Goal: Task Accomplishment & Management: Manage account settings

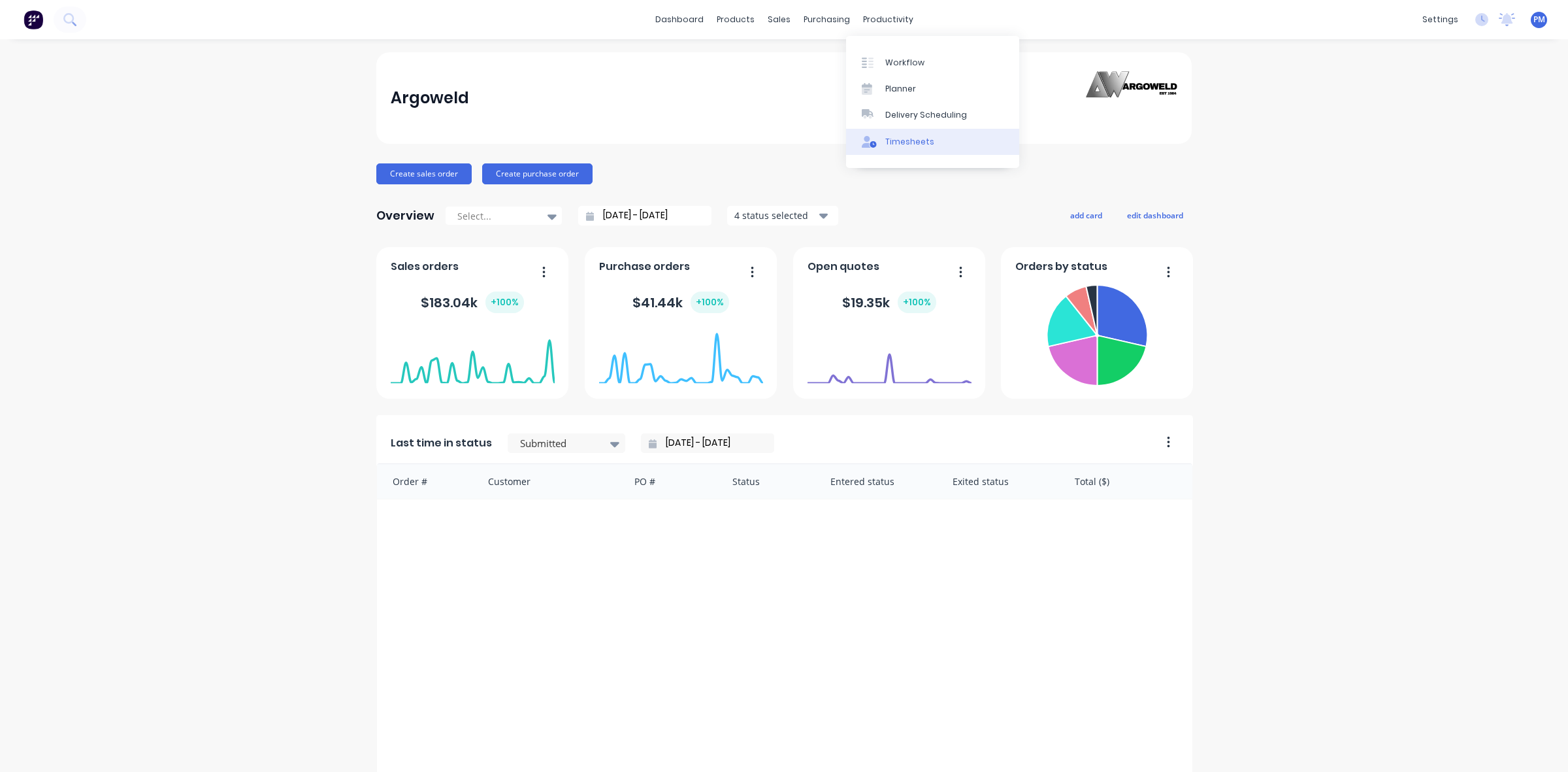
click at [899, 139] on div "Timesheets" at bounding box center [910, 141] width 49 height 12
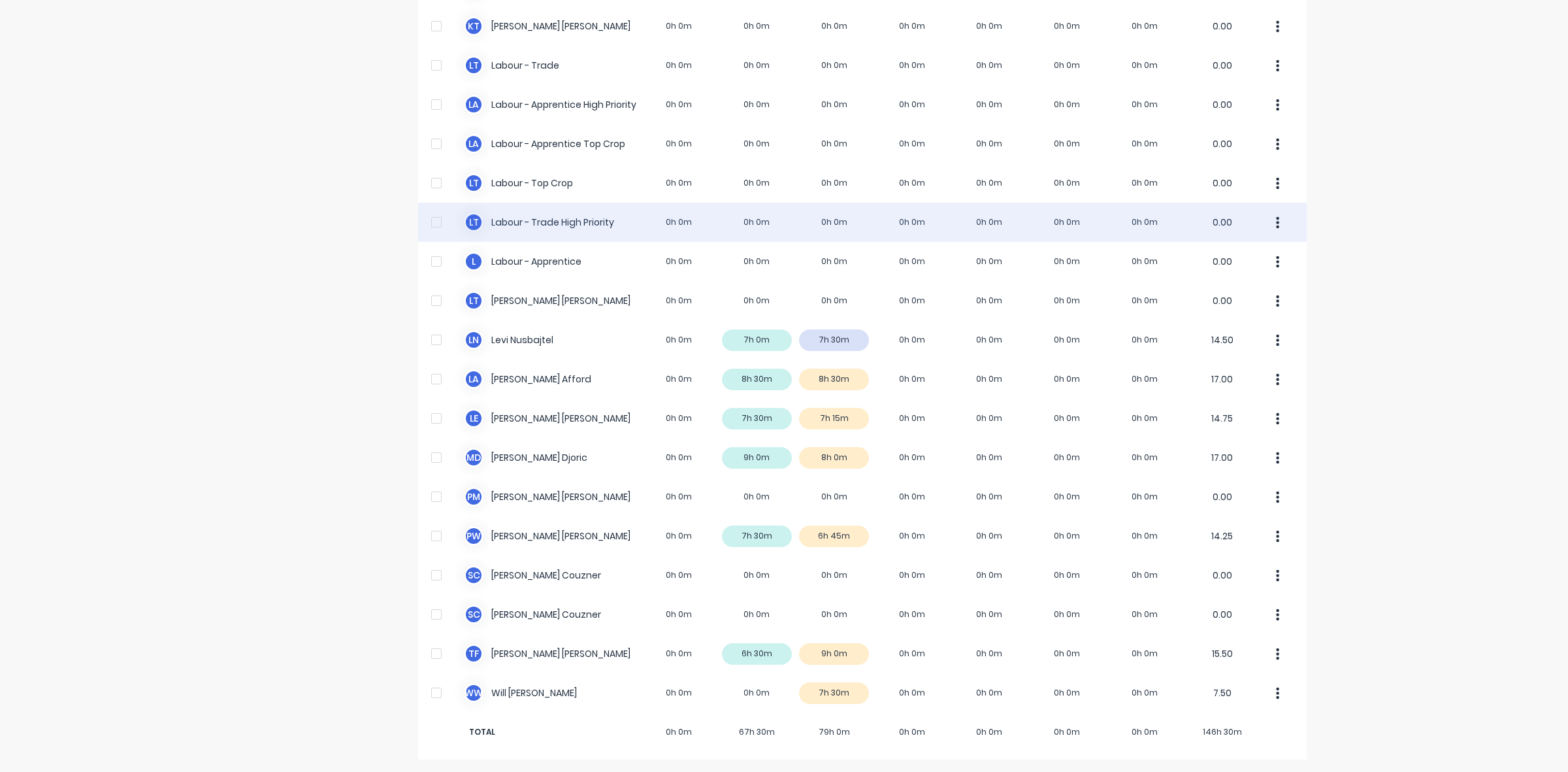
scroll to position [325, 0]
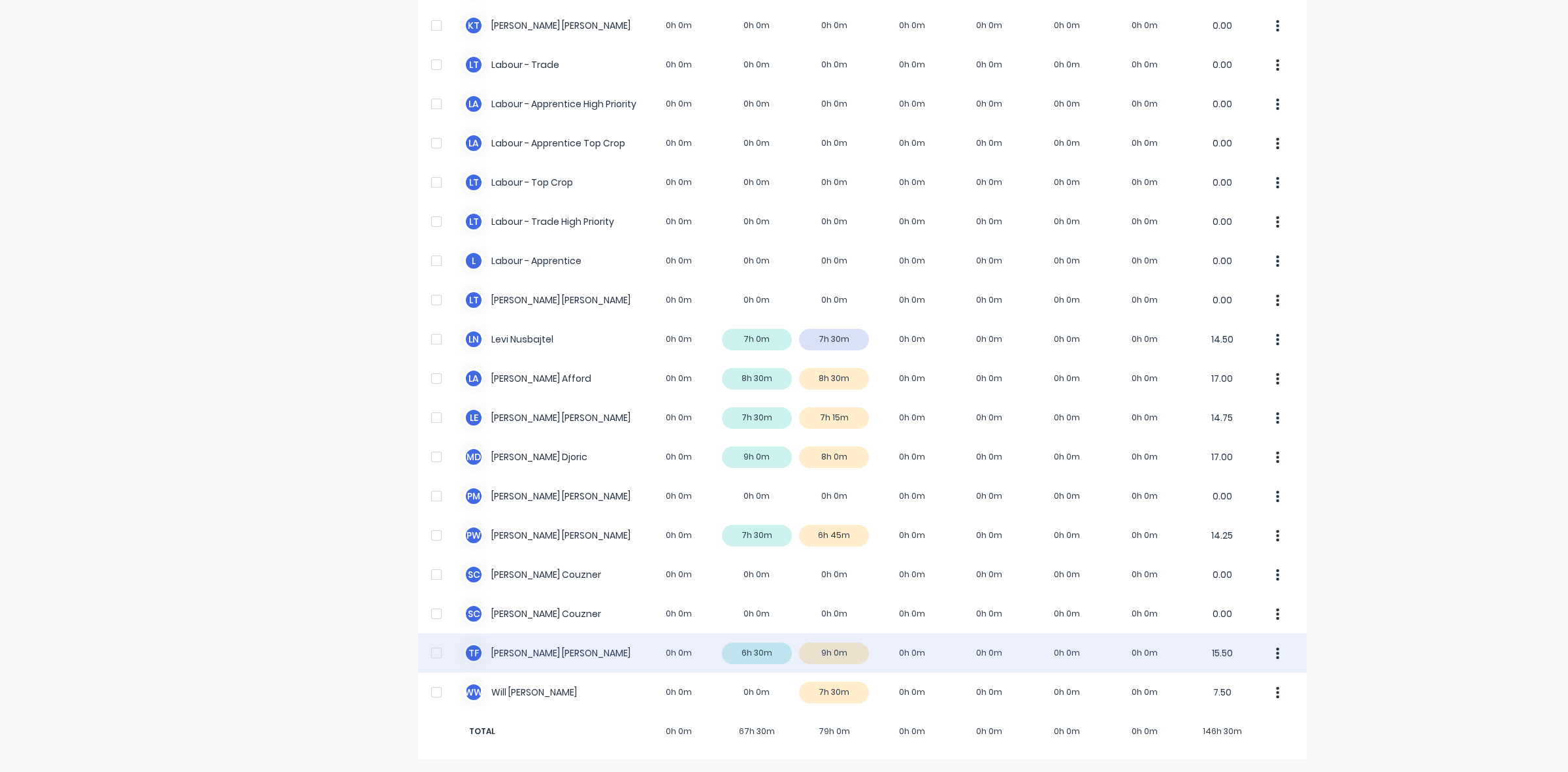
click at [852, 654] on div "T F [PERSON_NAME] 0h 0m 6h 30m 9h 0m 0h 0m 0h 0m 0h 0m 0h 0m 15.50" at bounding box center [862, 652] width 889 height 40
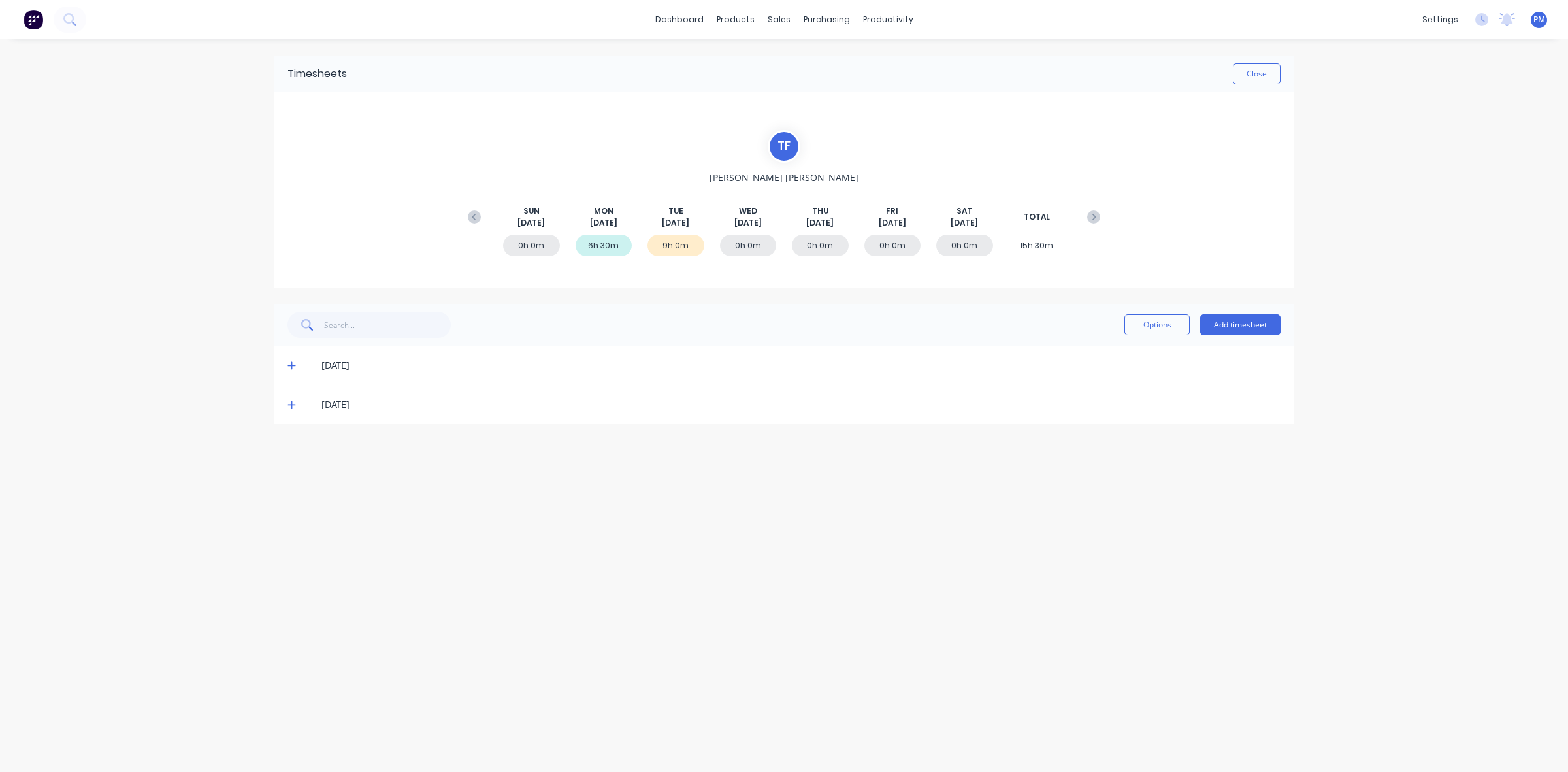
click at [289, 406] on icon at bounding box center [291, 404] width 9 height 9
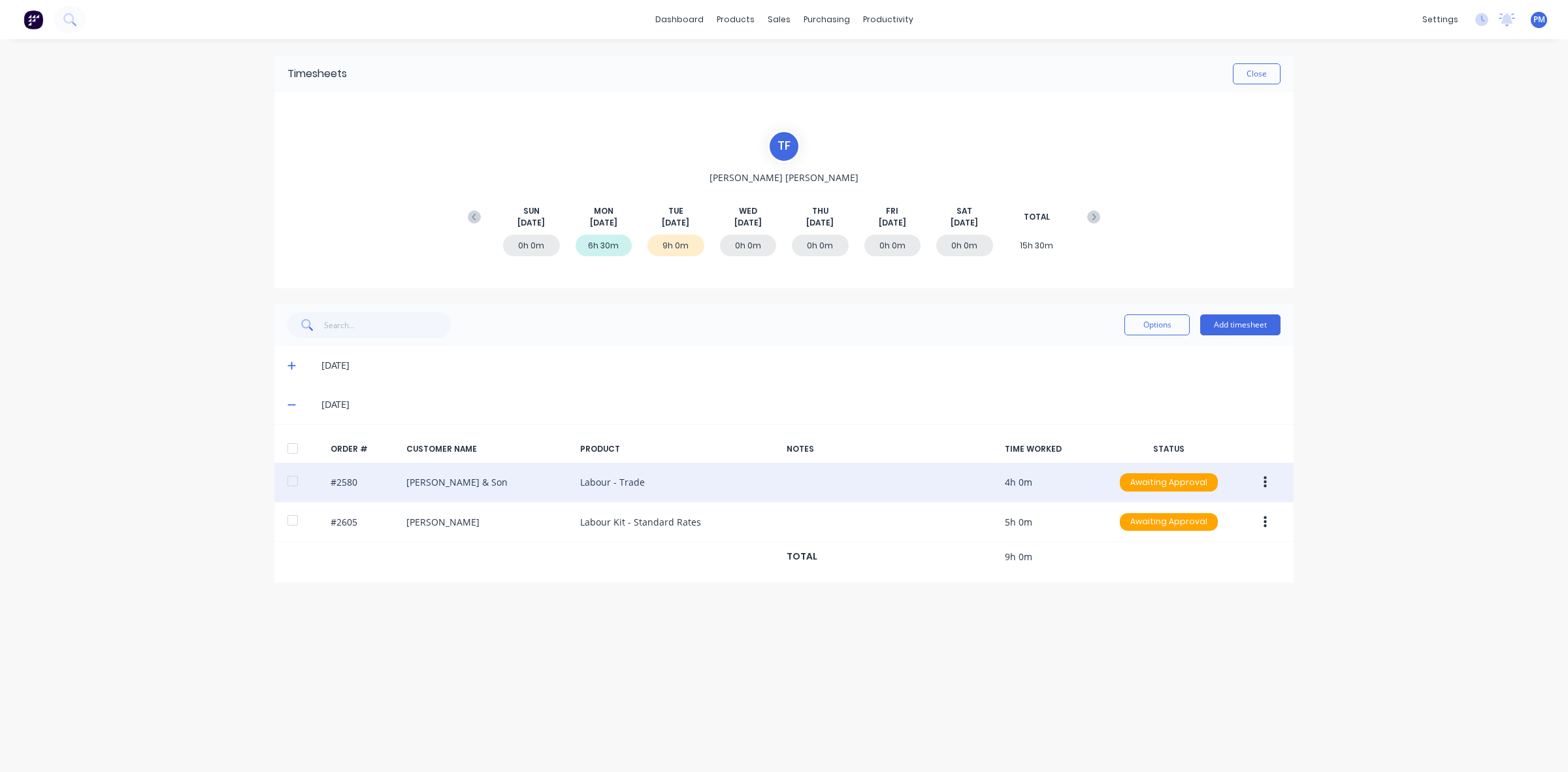
click at [1264, 485] on icon "button" at bounding box center [1265, 482] width 3 height 15
click at [1194, 564] on div "Edit" at bounding box center [1218, 569] width 101 height 19
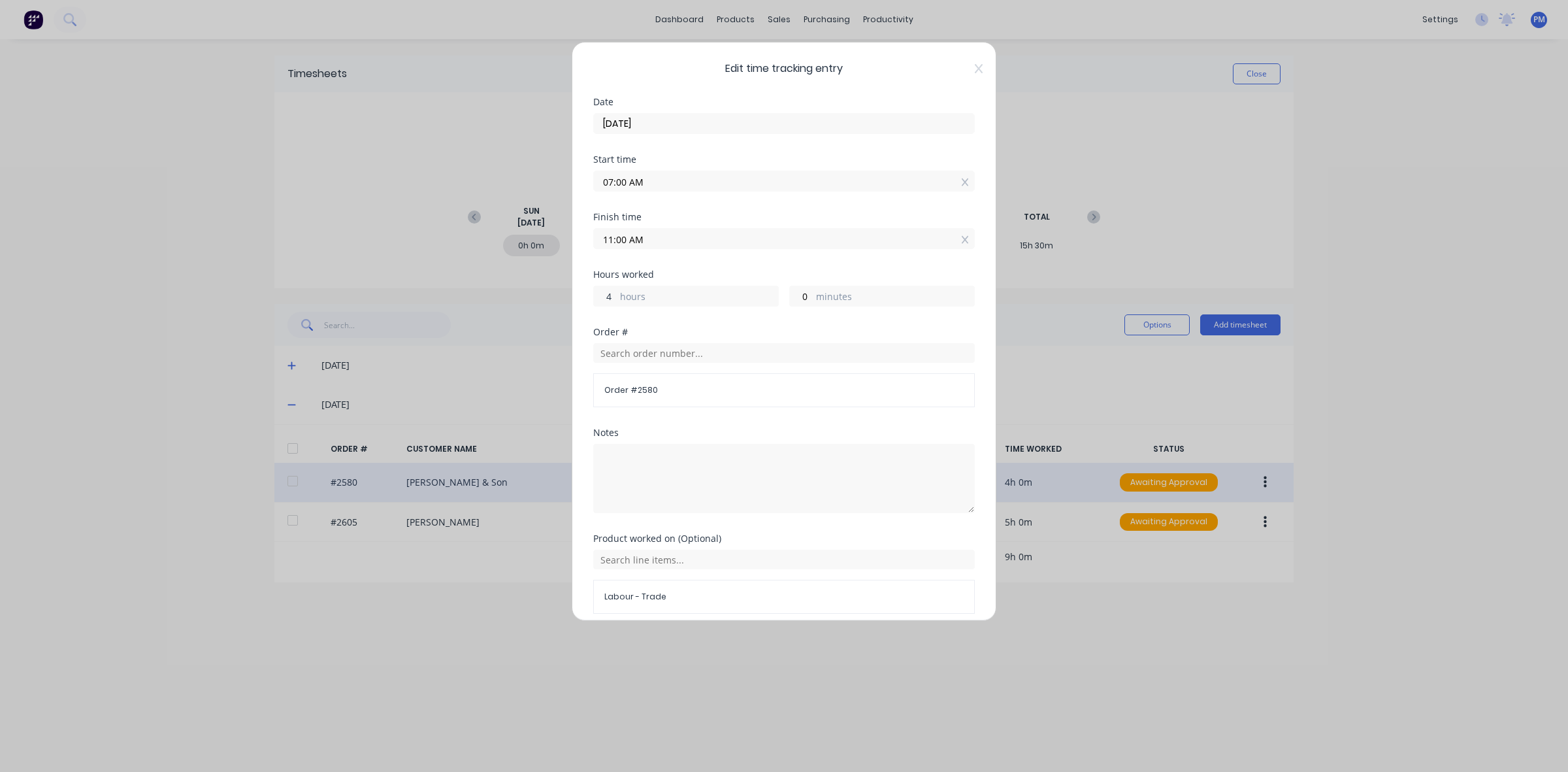
drag, startPoint x: 613, startPoint y: 298, endPoint x: 605, endPoint y: 297, distance: 8.1
click at [605, 297] on input "4" at bounding box center [606, 296] width 23 height 19
type input "7"
type input "02:00 PM"
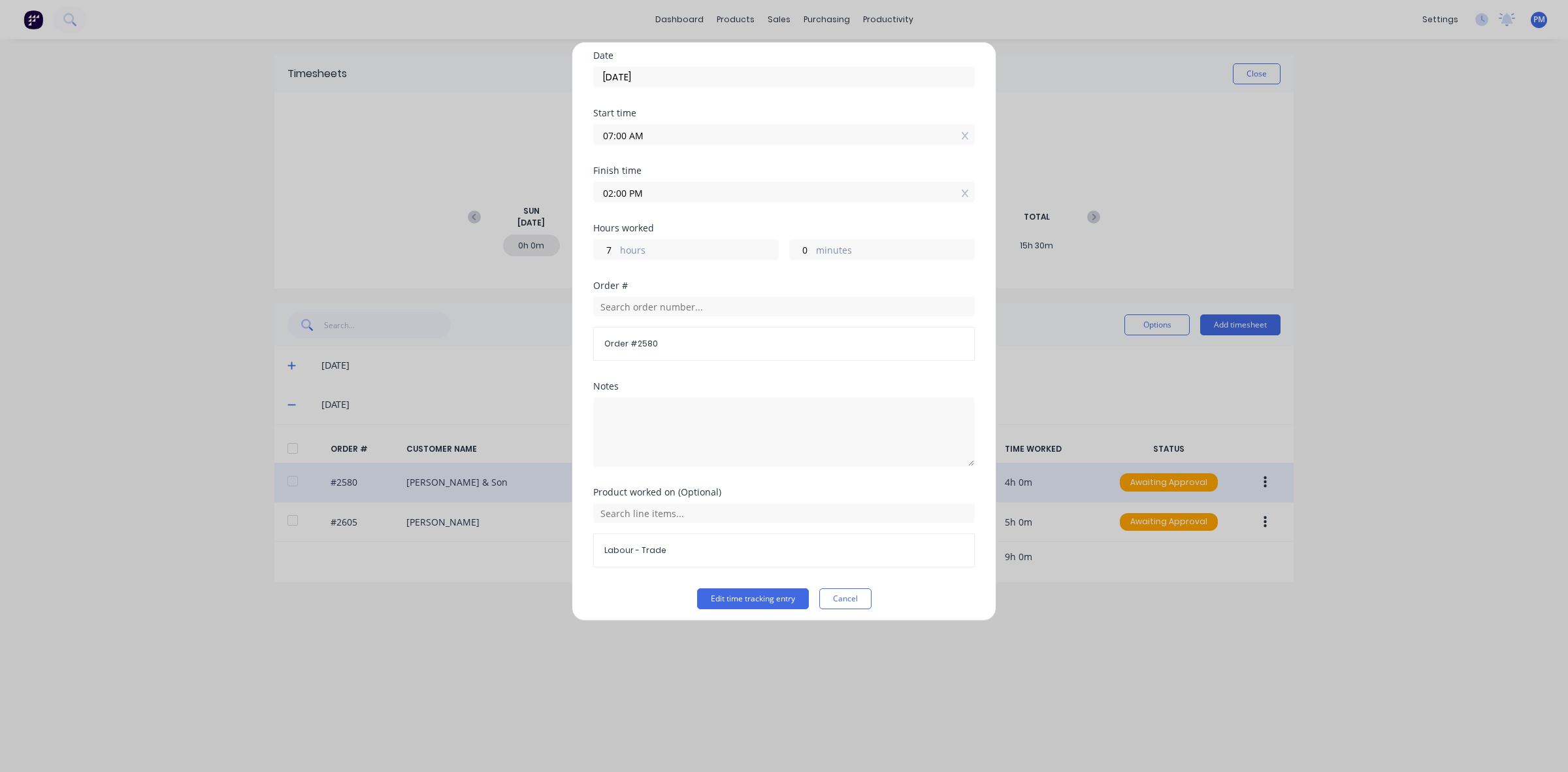
scroll to position [47, 0]
click at [769, 602] on button "Edit time tracking entry" at bounding box center [753, 598] width 111 height 21
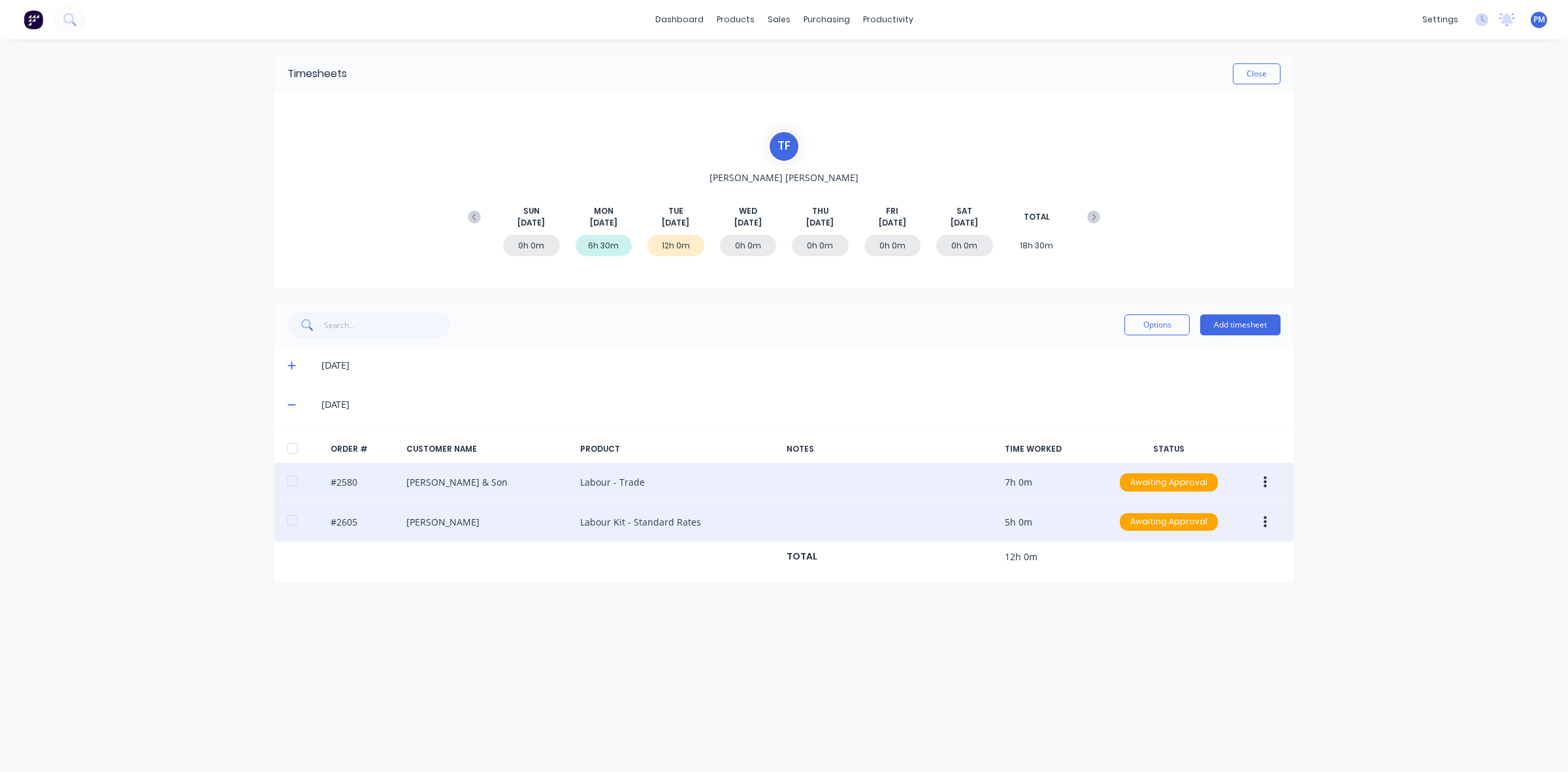
click at [1264, 527] on icon "button" at bounding box center [1265, 522] width 3 height 12
click at [1202, 605] on div "Edit" at bounding box center [1218, 608] width 101 height 19
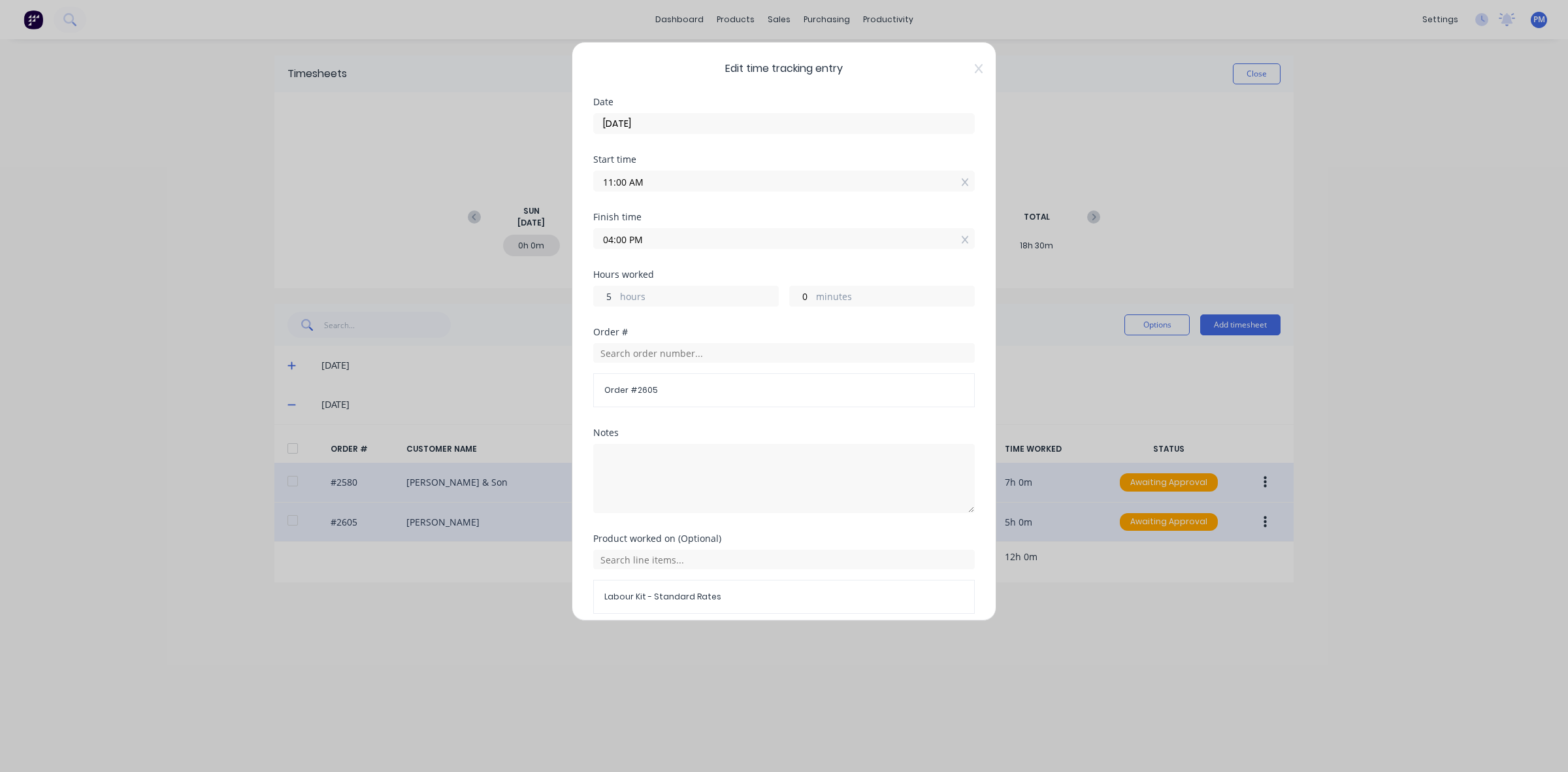
drag, startPoint x: 614, startPoint y: 297, endPoint x: 603, endPoint y: 297, distance: 11.0
click at [603, 297] on input "5" at bounding box center [606, 296] width 23 height 19
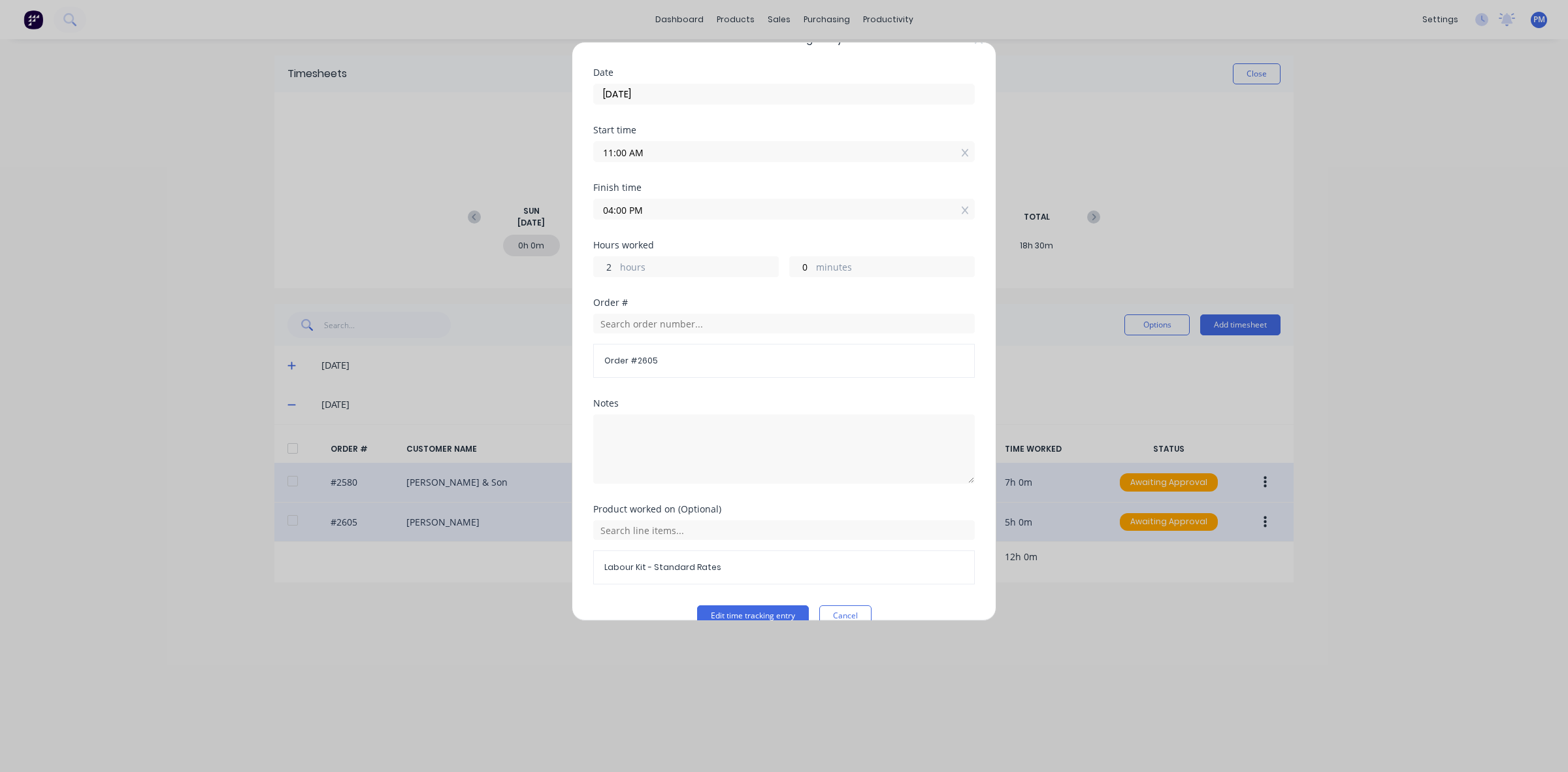
scroll to position [56, 0]
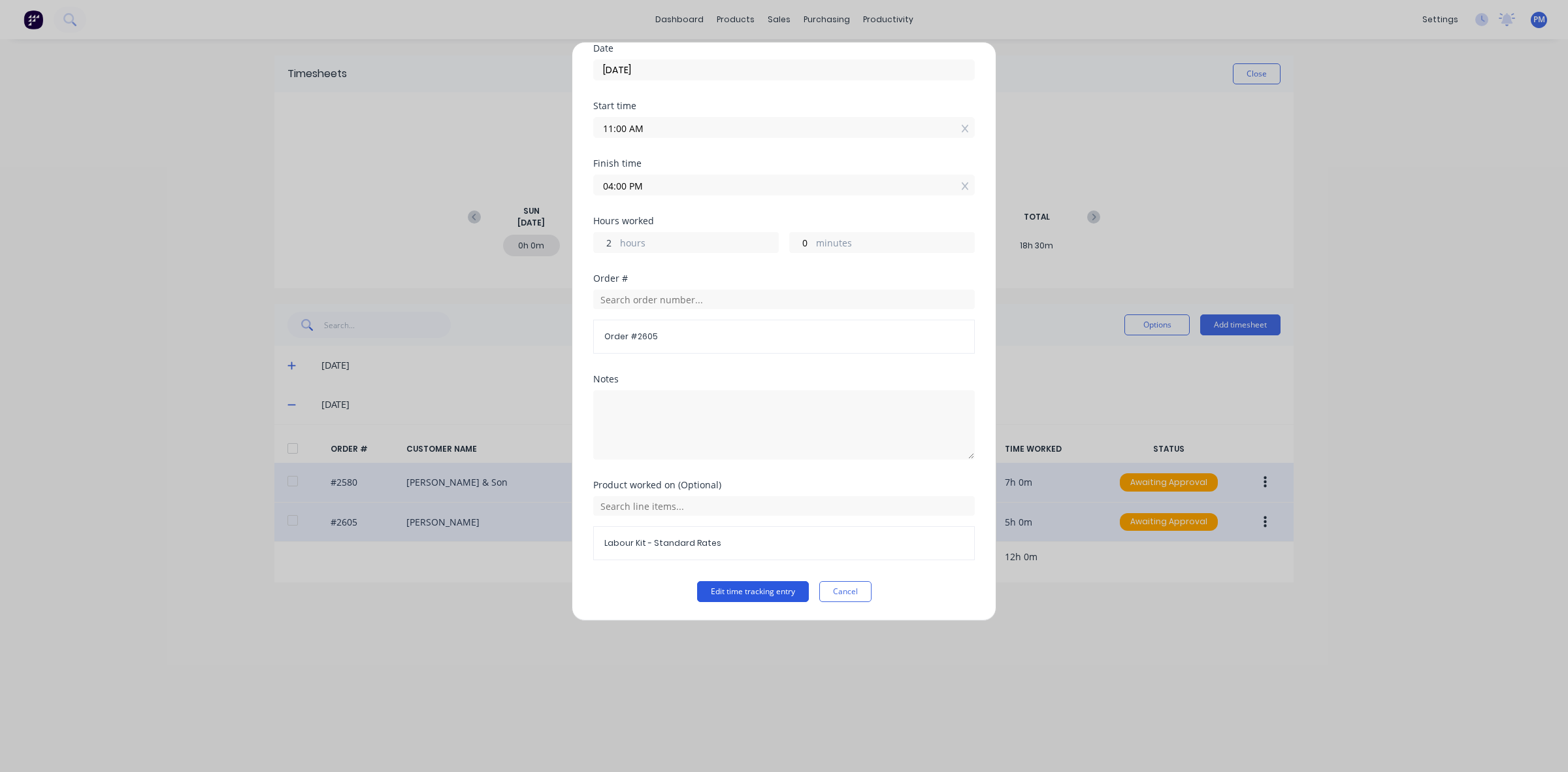
type input "2"
type input "01:00 PM"
click at [723, 582] on button "Edit time tracking entry" at bounding box center [753, 591] width 111 height 21
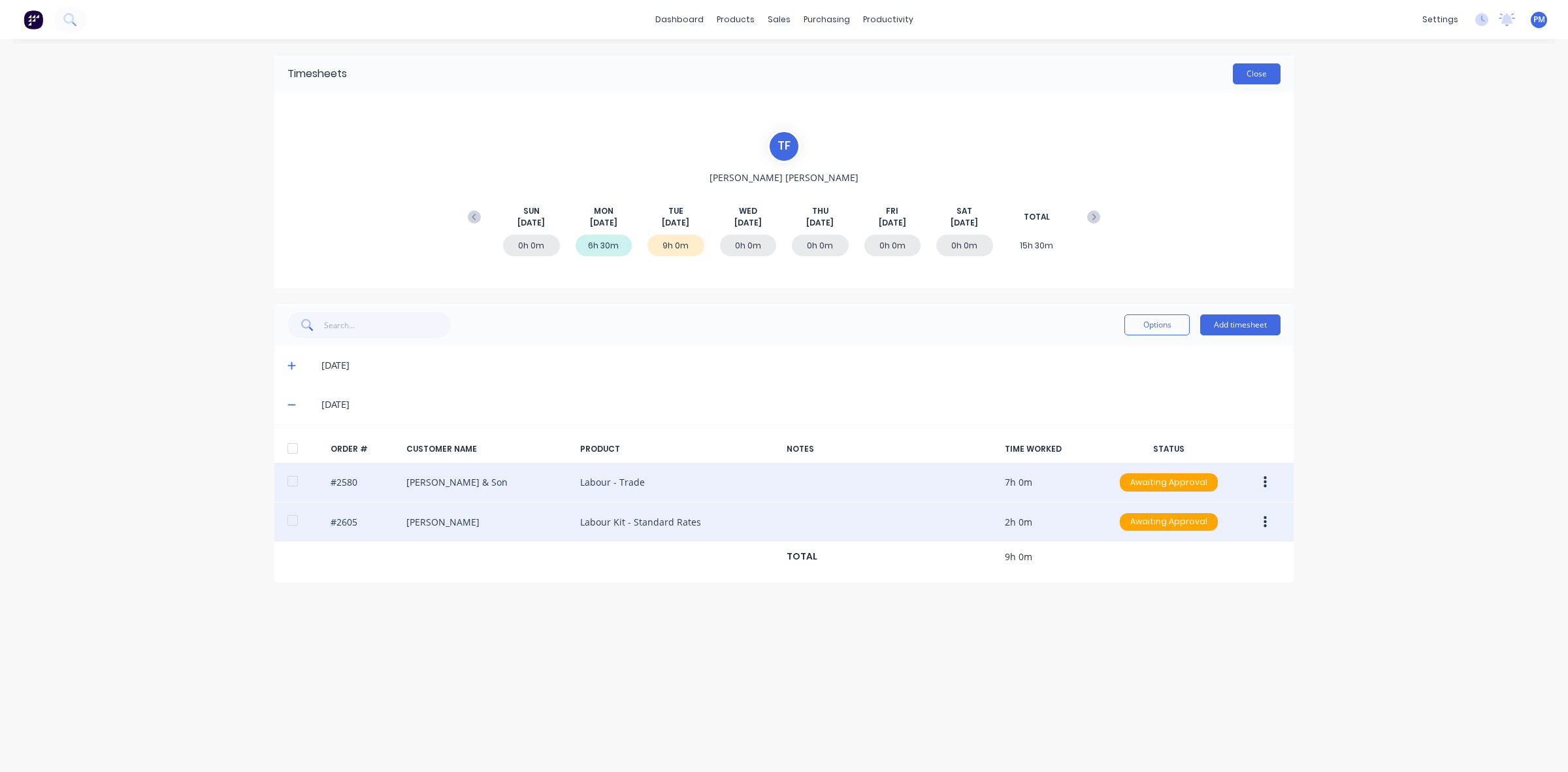
click at [1258, 77] on button "Close" at bounding box center [1256, 74] width 48 height 21
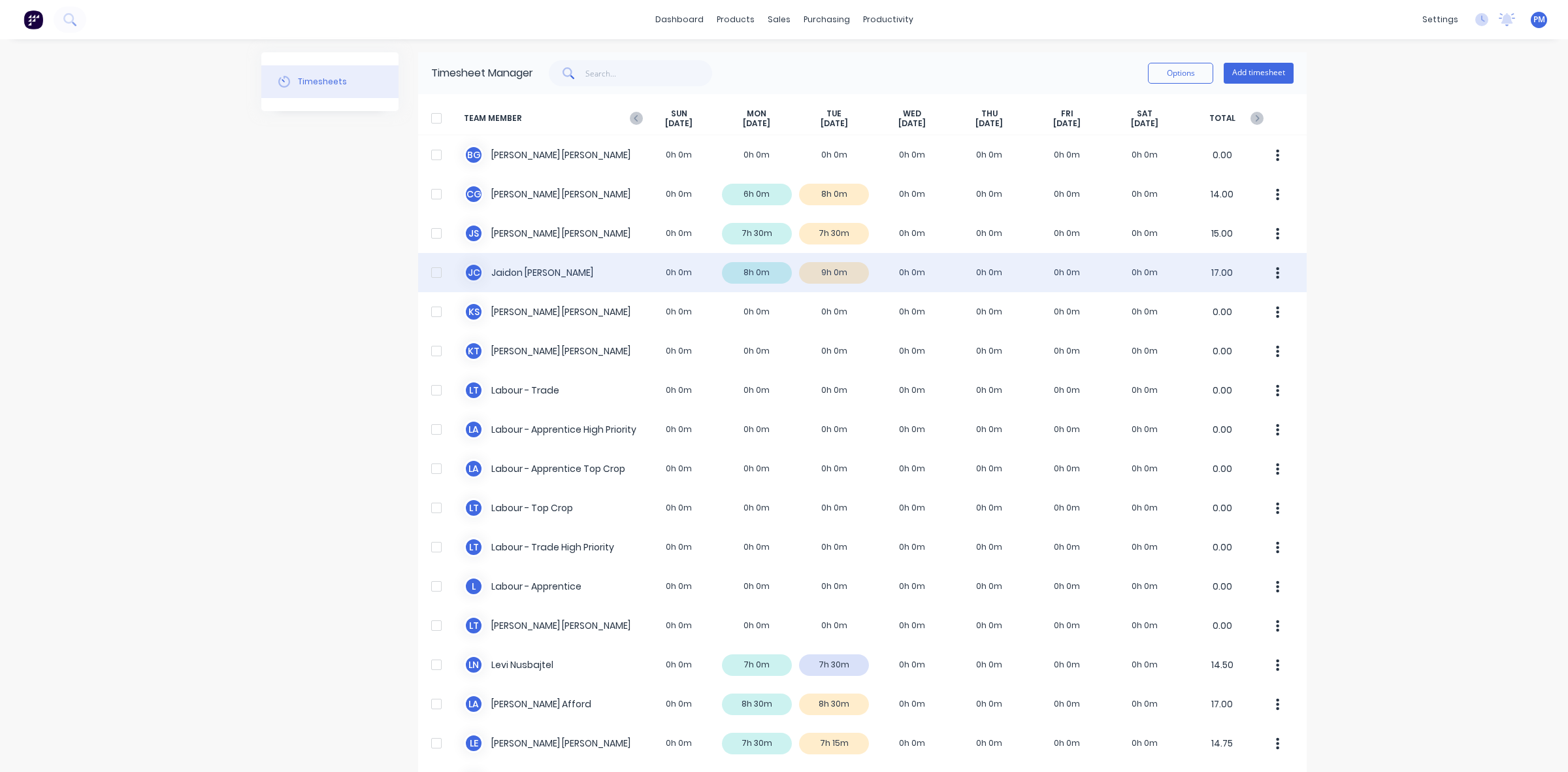
click at [848, 271] on div "[PERSON_NAME] [PERSON_NAME] 0h 0m 8h 0m 9h 0m 0h 0m 0h 0m 0h 0m 0h 0m 17.00" at bounding box center [862, 272] width 889 height 40
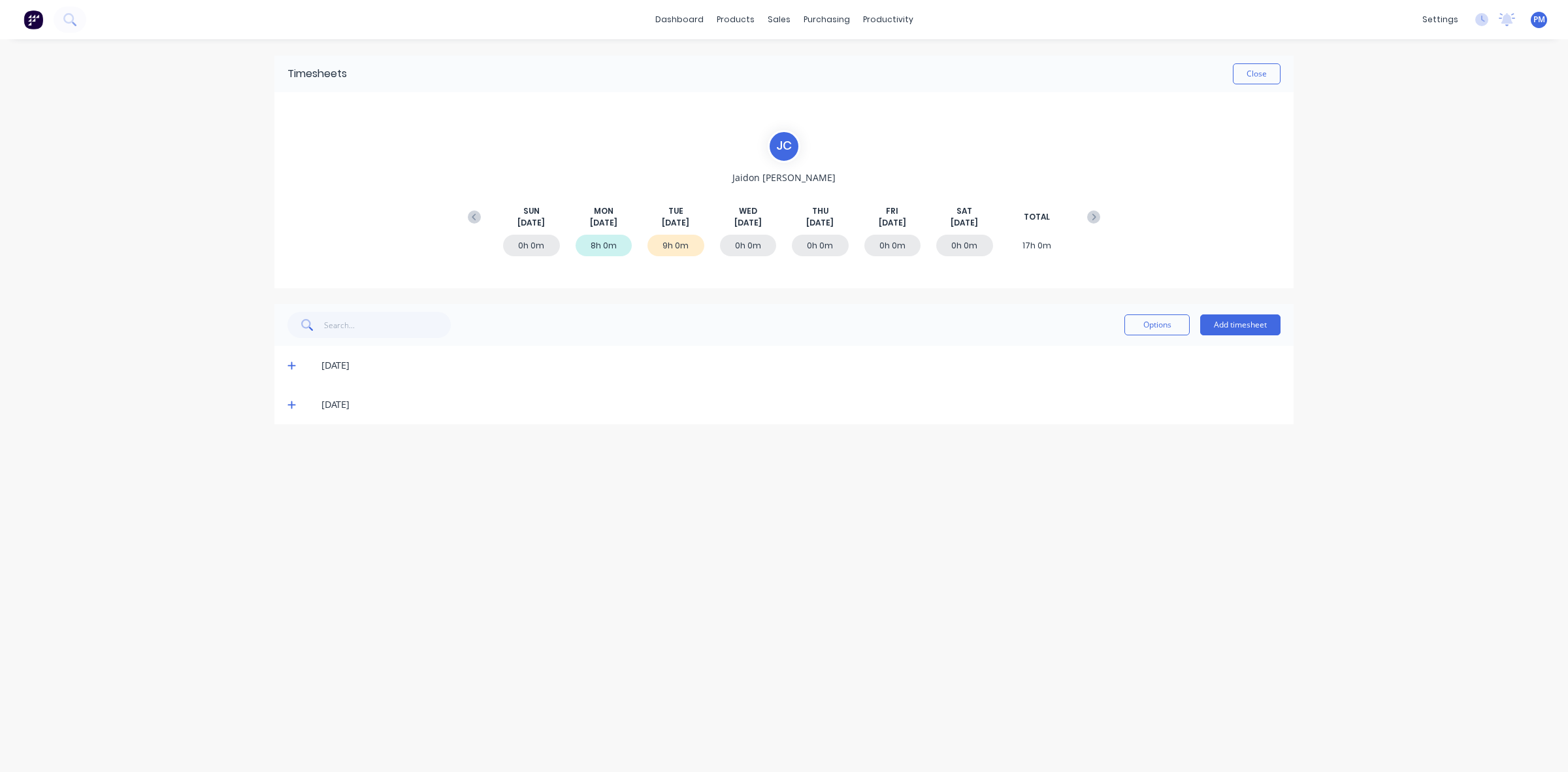
click at [287, 402] on icon at bounding box center [291, 404] width 9 height 9
click at [292, 406] on icon at bounding box center [291, 404] width 9 height 9
click at [1242, 75] on button "Close" at bounding box center [1256, 74] width 48 height 21
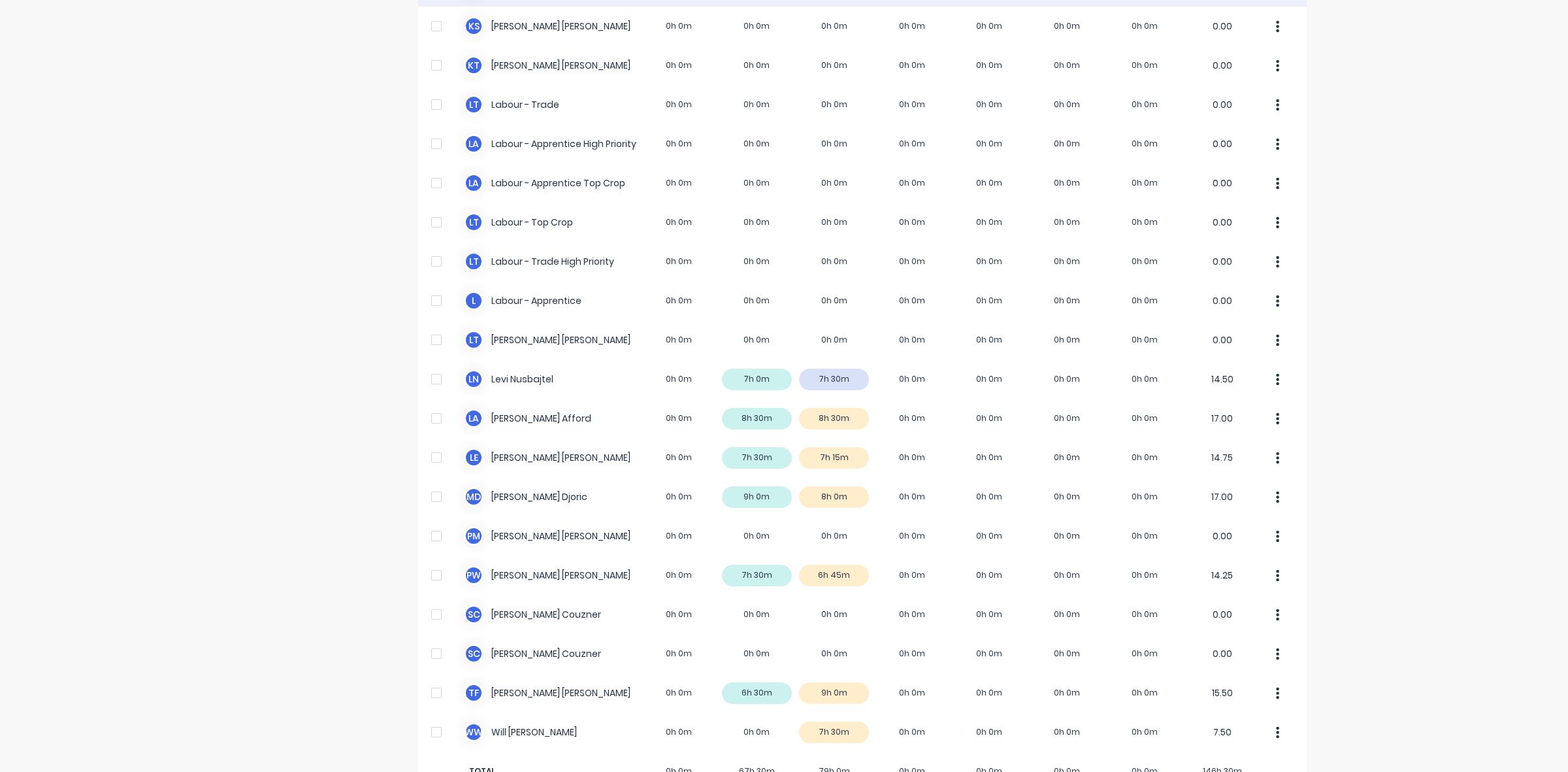
scroll to position [325, 0]
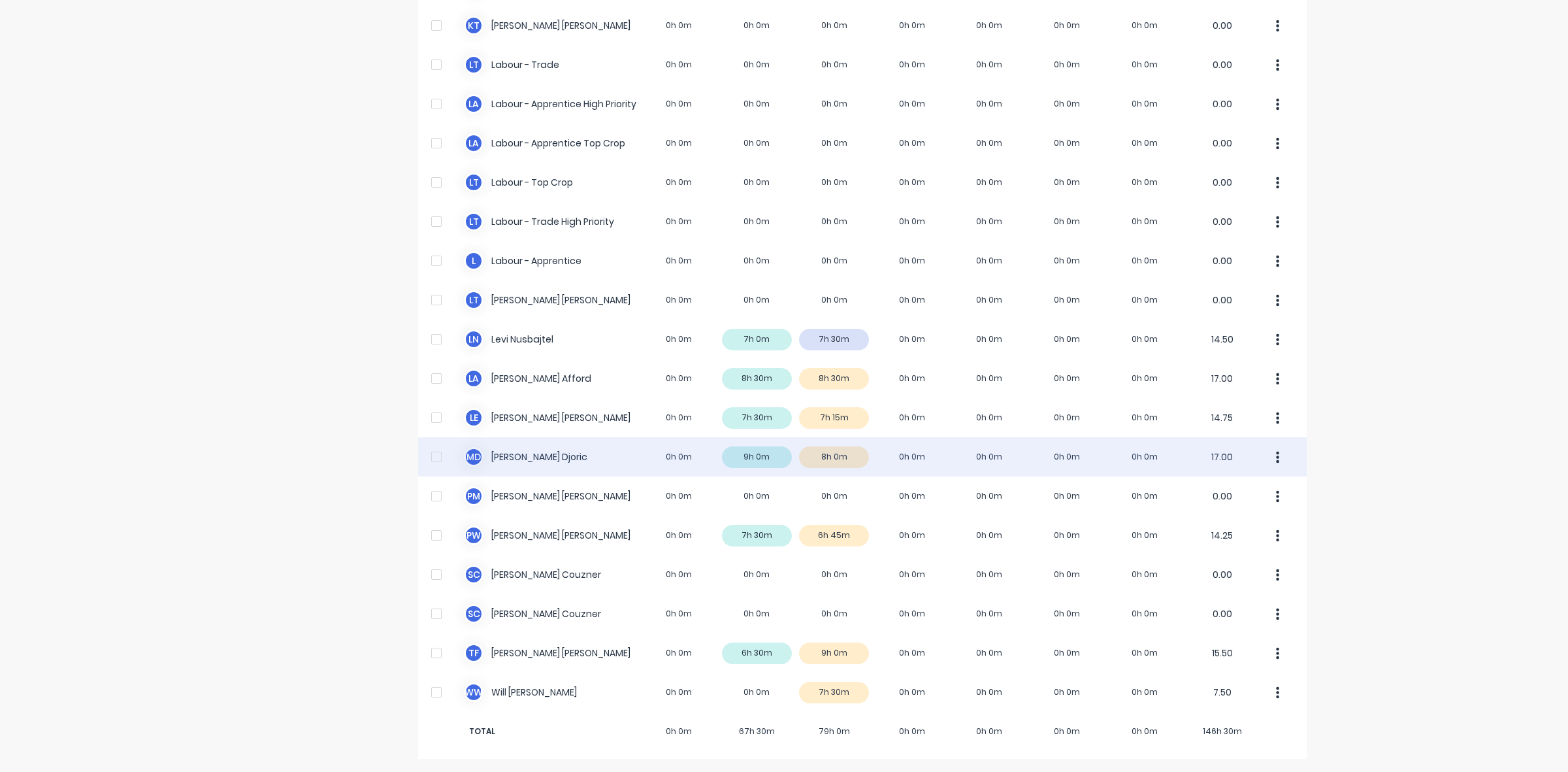
click at [846, 462] on div "M D [PERSON_NAME] 0h 0m 9h 0m 8h 0m 0h 0m 0h 0m 0h 0m 0h 0m 17.00" at bounding box center [862, 456] width 889 height 40
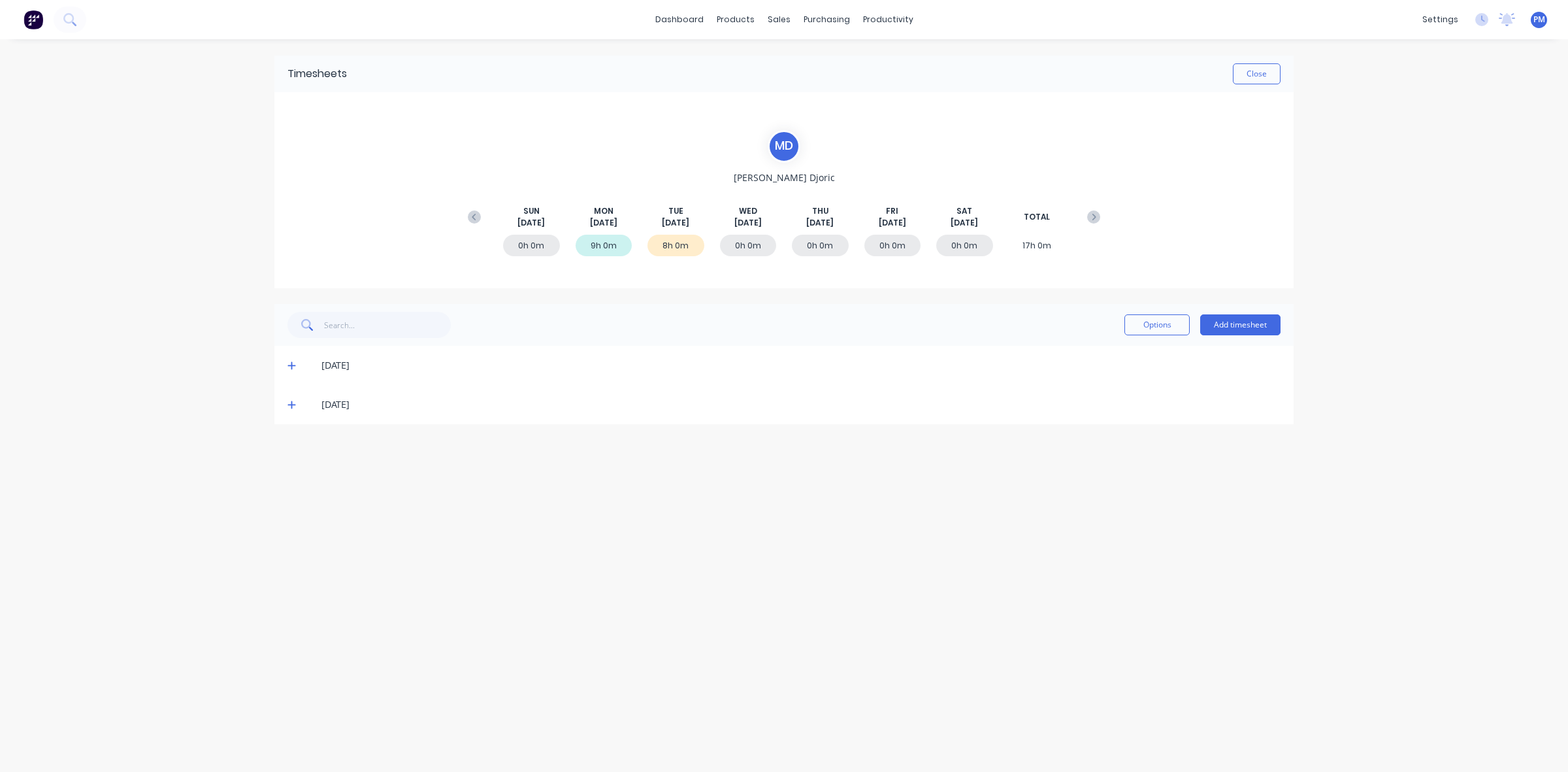
click at [293, 406] on icon at bounding box center [291, 404] width 9 height 9
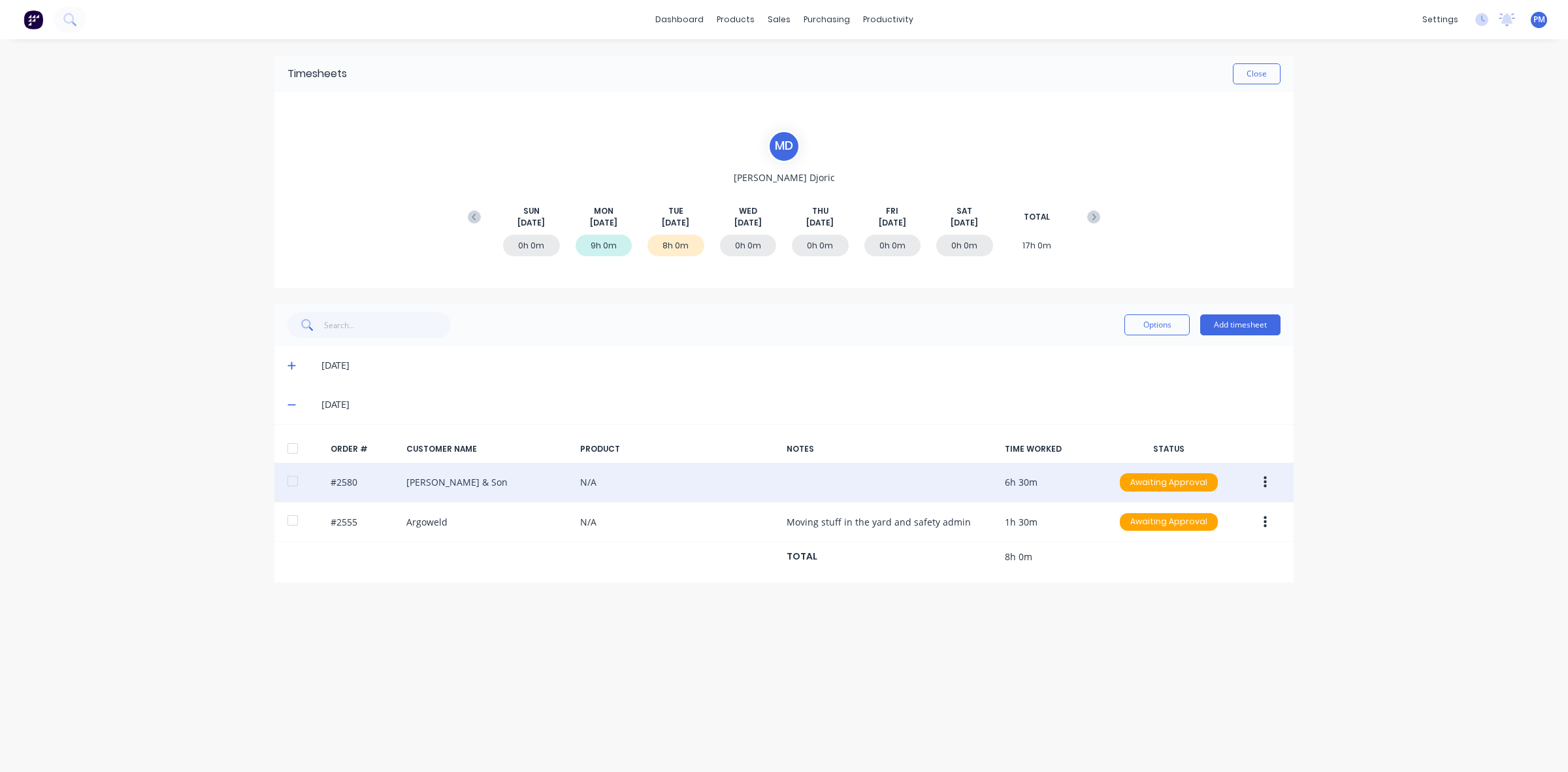
click at [1265, 487] on icon "button" at bounding box center [1265, 482] width 3 height 12
click at [1191, 564] on div "Edit" at bounding box center [1218, 569] width 101 height 19
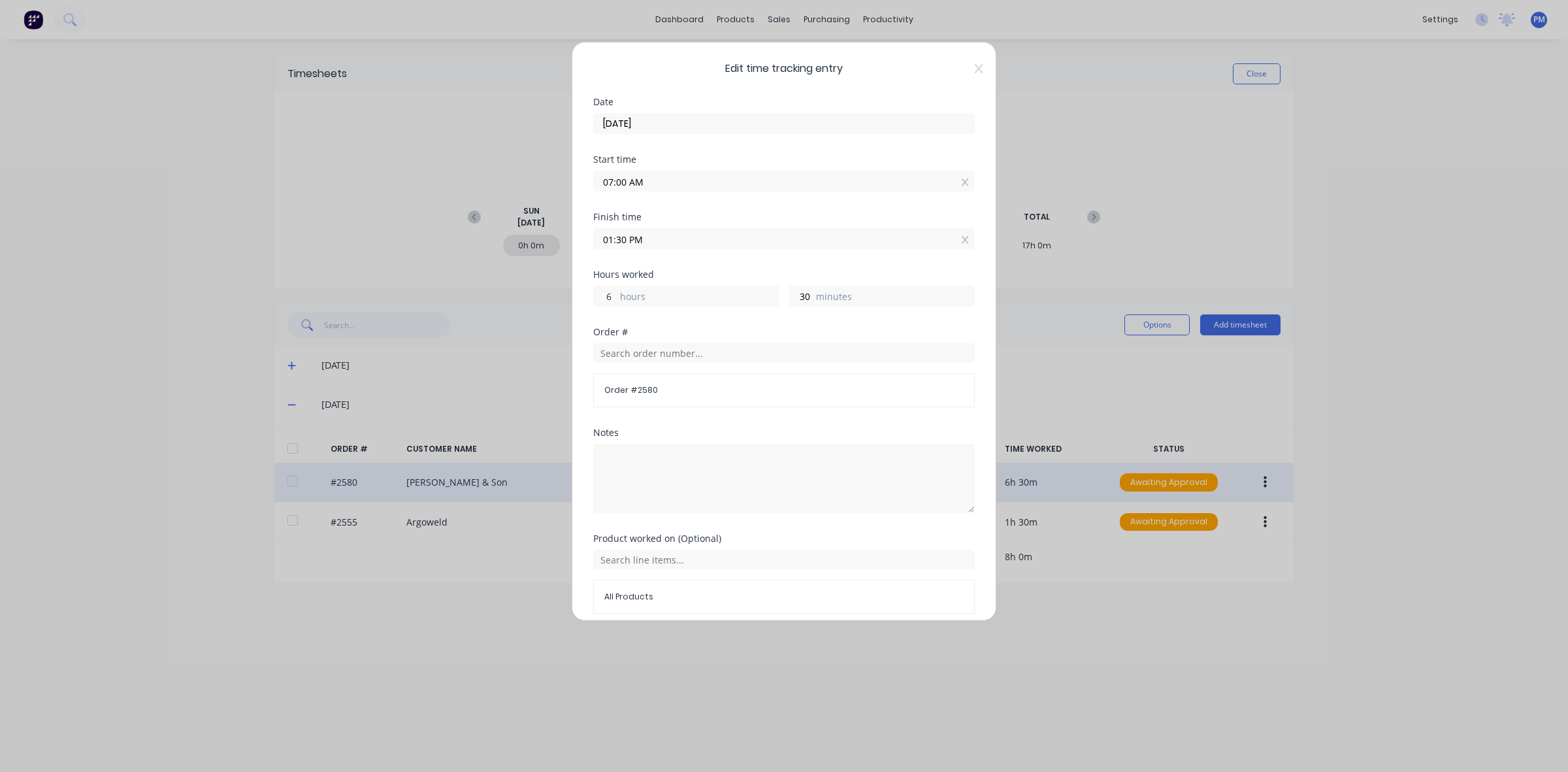
click at [605, 297] on input "6" at bounding box center [606, 296] width 23 height 19
type input "8"
type input "03:30 PM"
drag, startPoint x: 803, startPoint y: 295, endPoint x: 790, endPoint y: 294, distance: 13.0
click at [790, 294] on input "30" at bounding box center [801, 296] width 23 height 19
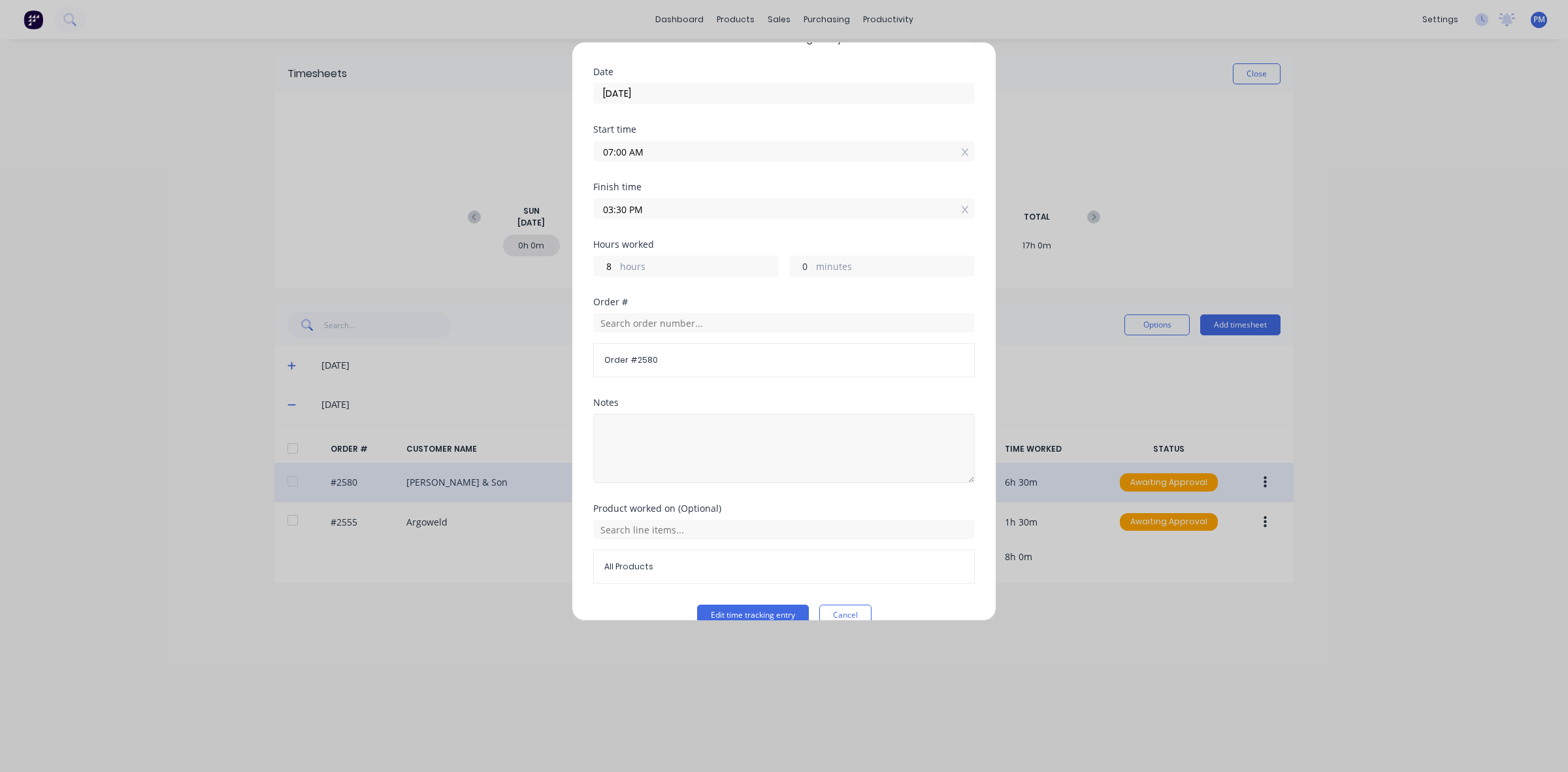
scroll to position [56, 0]
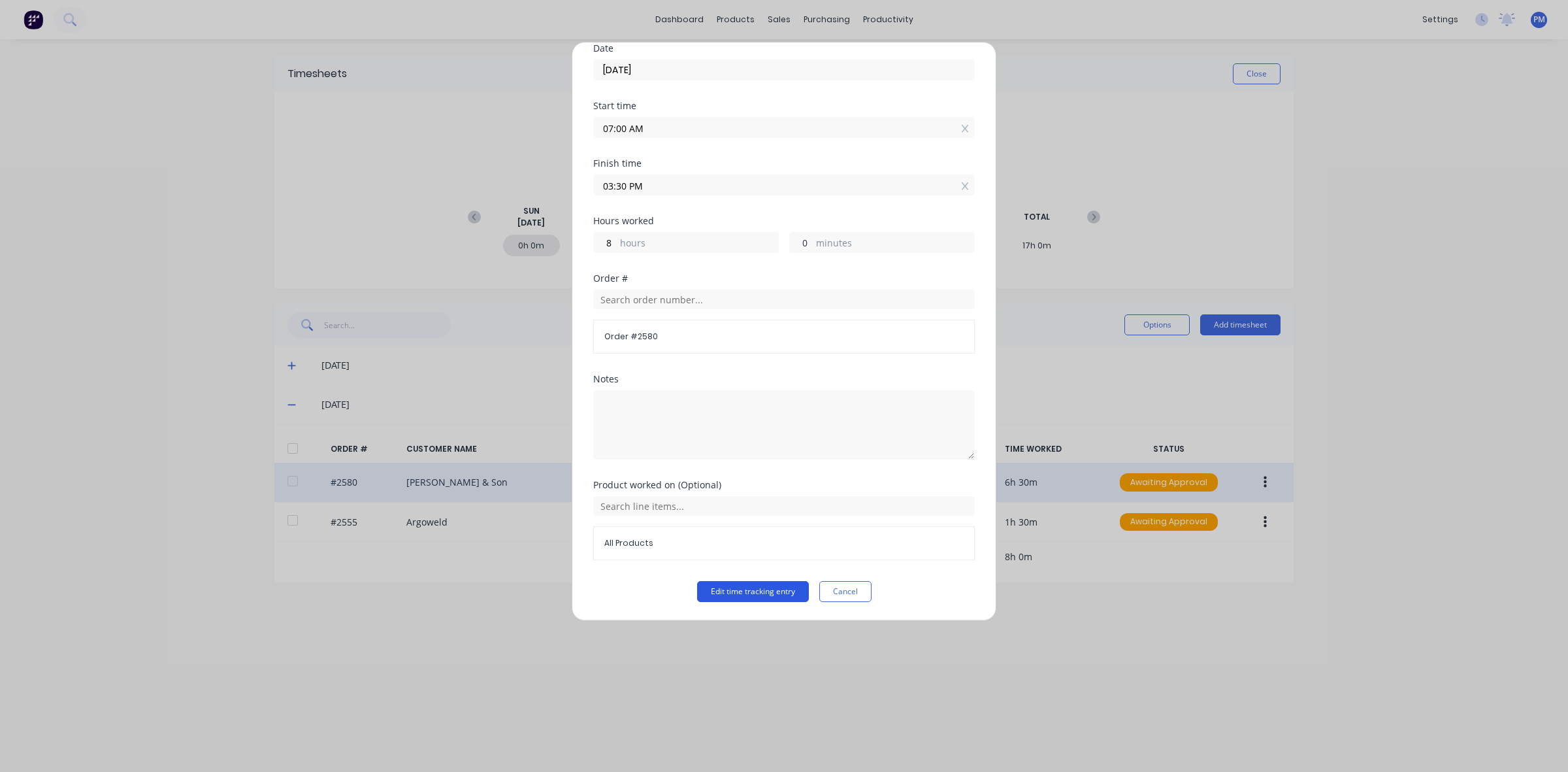
type input "0"
type input "03:00 PM"
click at [750, 587] on button "Edit time tracking entry" at bounding box center [753, 591] width 111 height 21
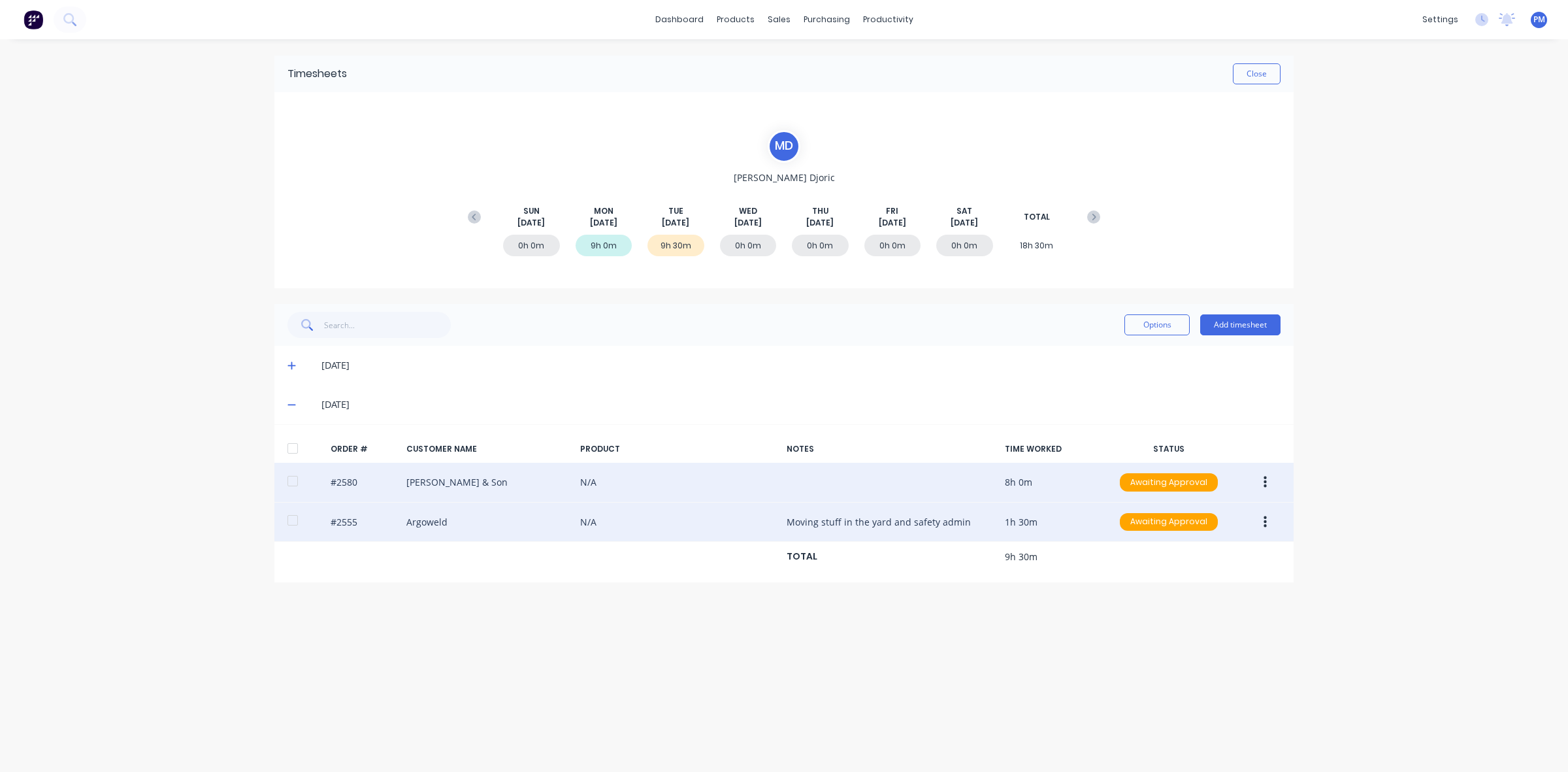
click at [1266, 526] on button "button" at bounding box center [1265, 522] width 31 height 23
click at [1191, 665] on div "Delete" at bounding box center [1218, 661] width 101 height 19
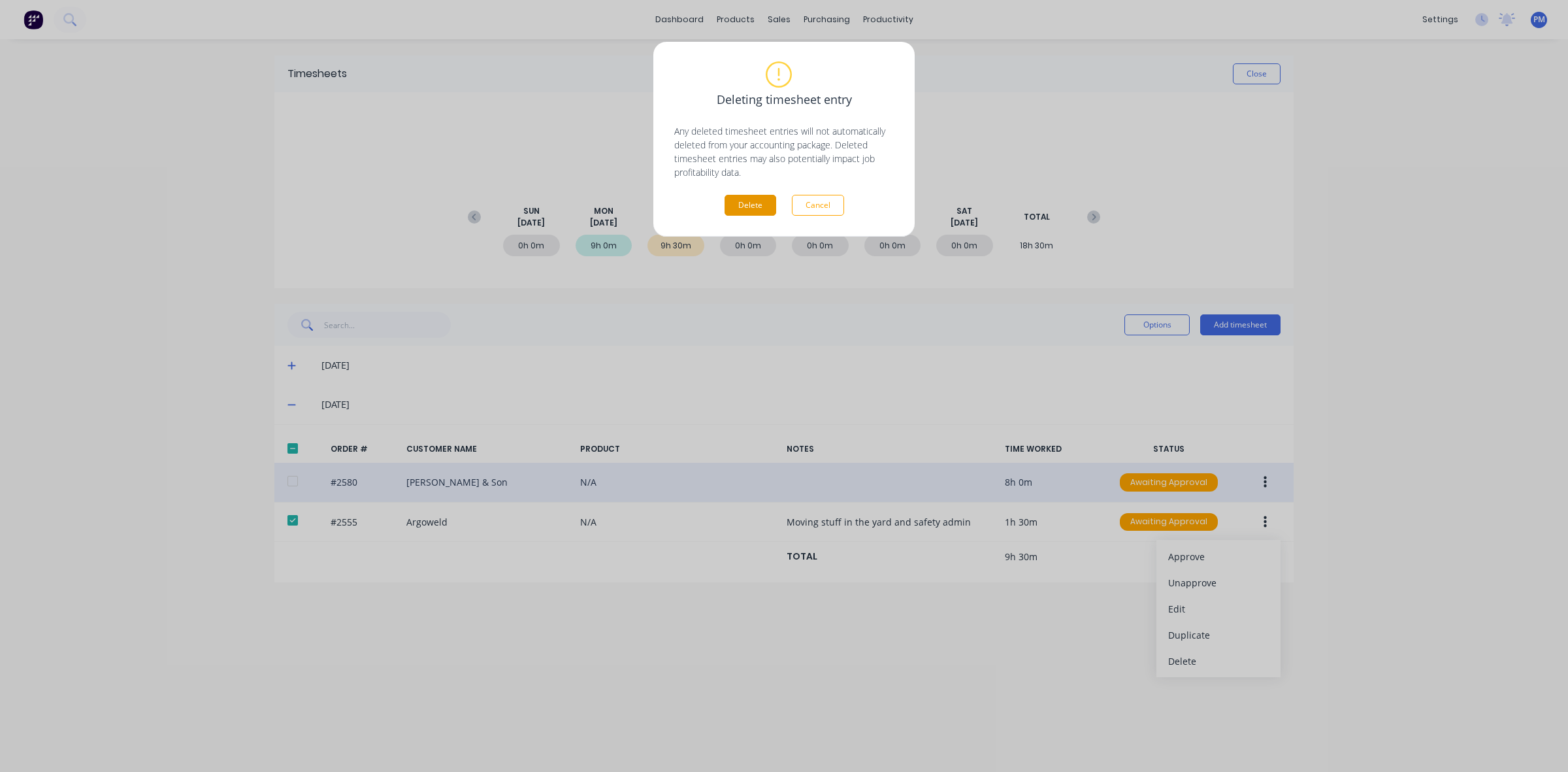
click at [742, 204] on button "Delete" at bounding box center [751, 205] width 52 height 21
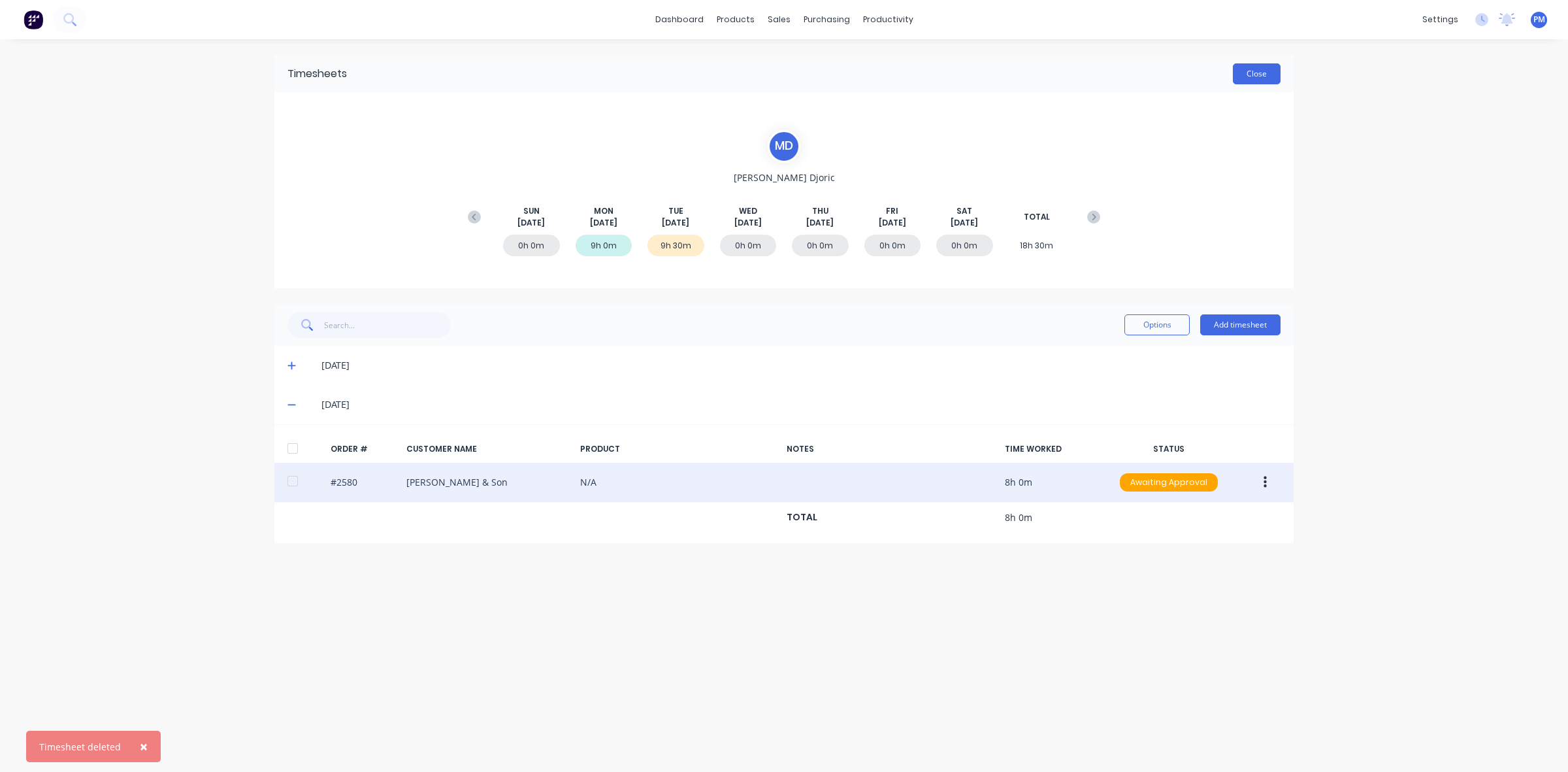
click at [1259, 77] on button "Close" at bounding box center [1256, 74] width 48 height 21
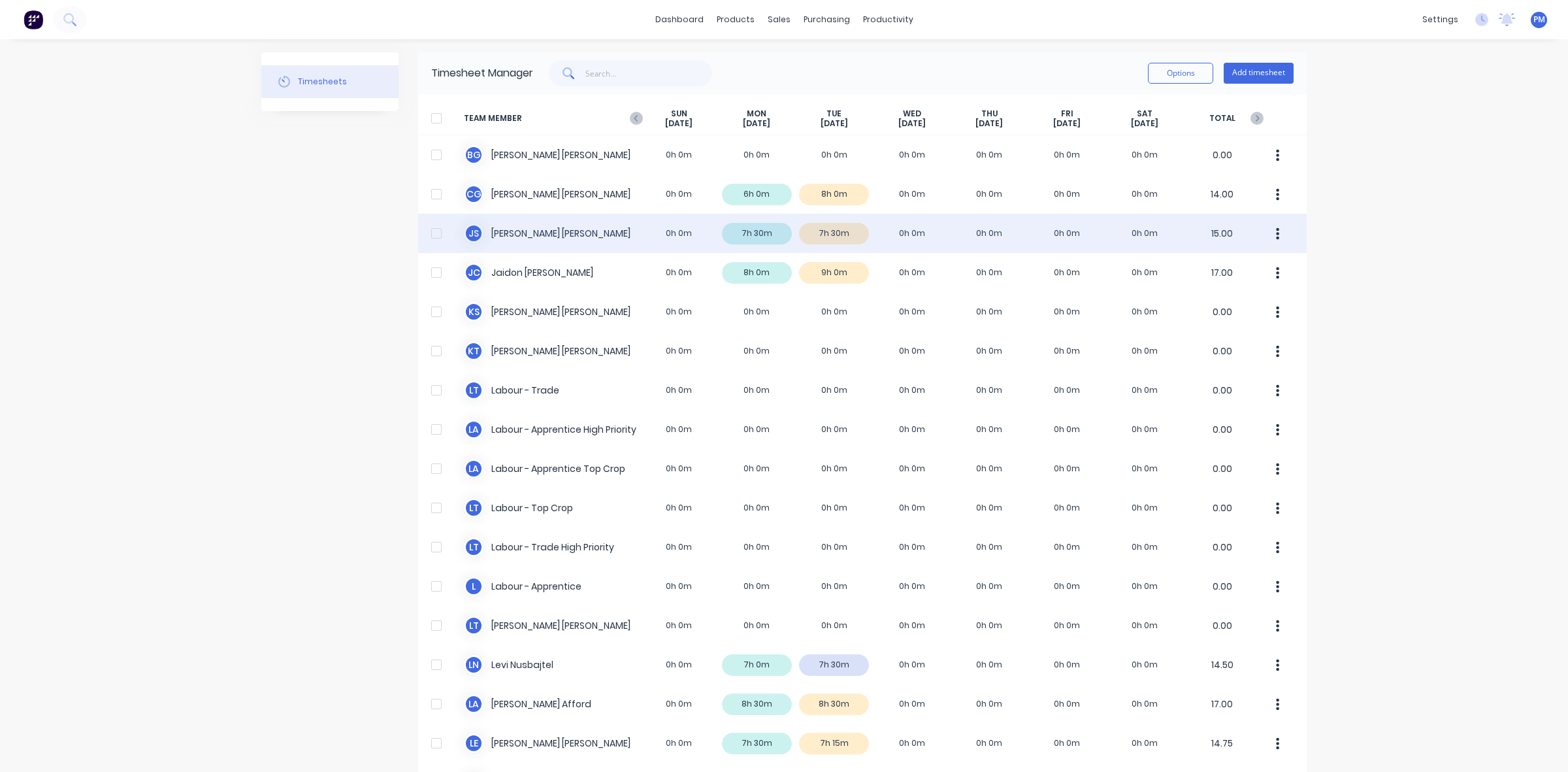
click at [853, 232] on div "J S [PERSON_NAME] 0h 0m 7h 30m 7h 30m 0h 0m 0h 0m 0h 0m 0h 0m 15.00" at bounding box center [862, 233] width 889 height 40
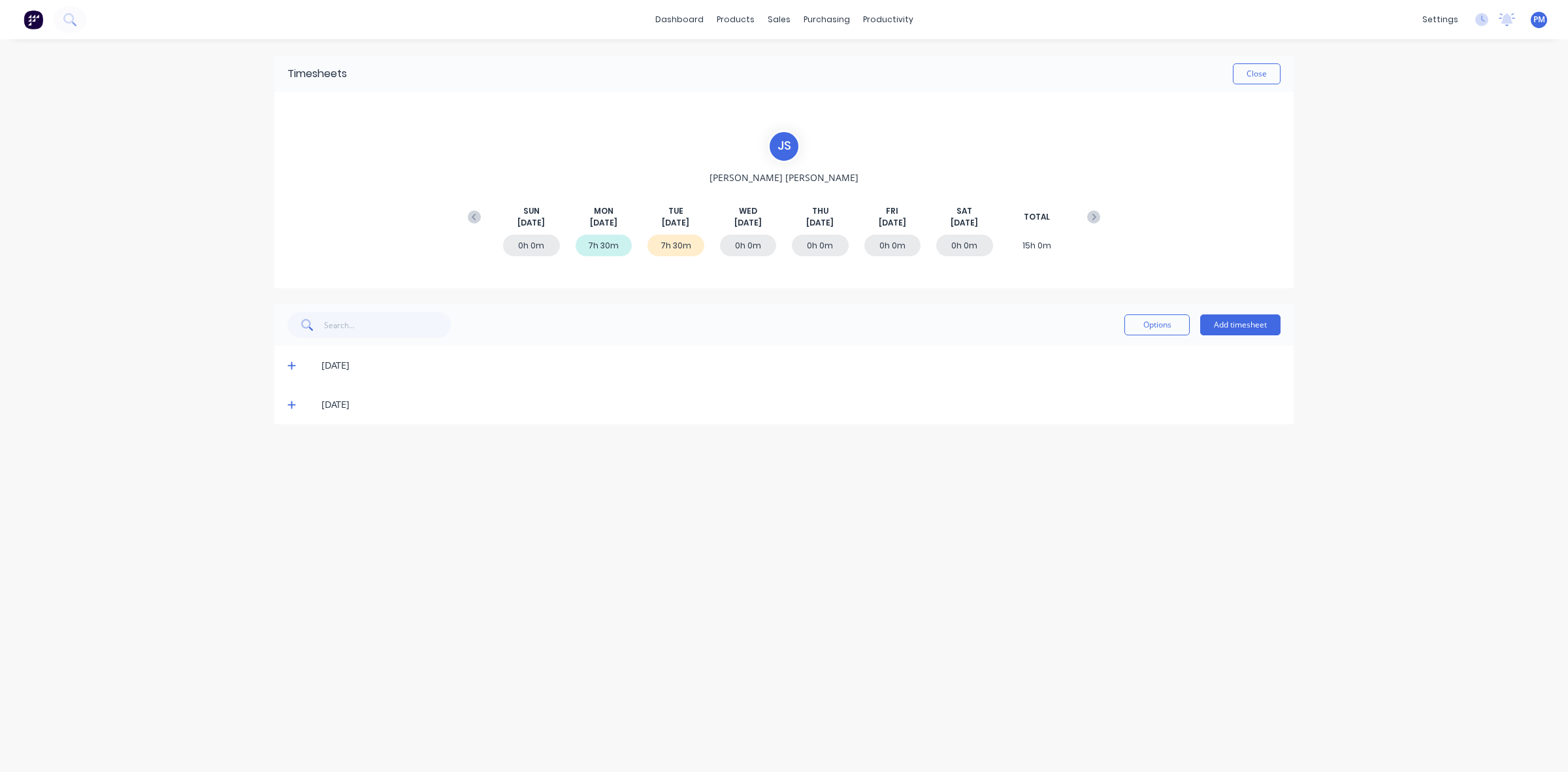
click at [290, 406] on icon at bounding box center [291, 404] width 9 height 9
click at [1250, 76] on button "Close" at bounding box center [1256, 74] width 48 height 21
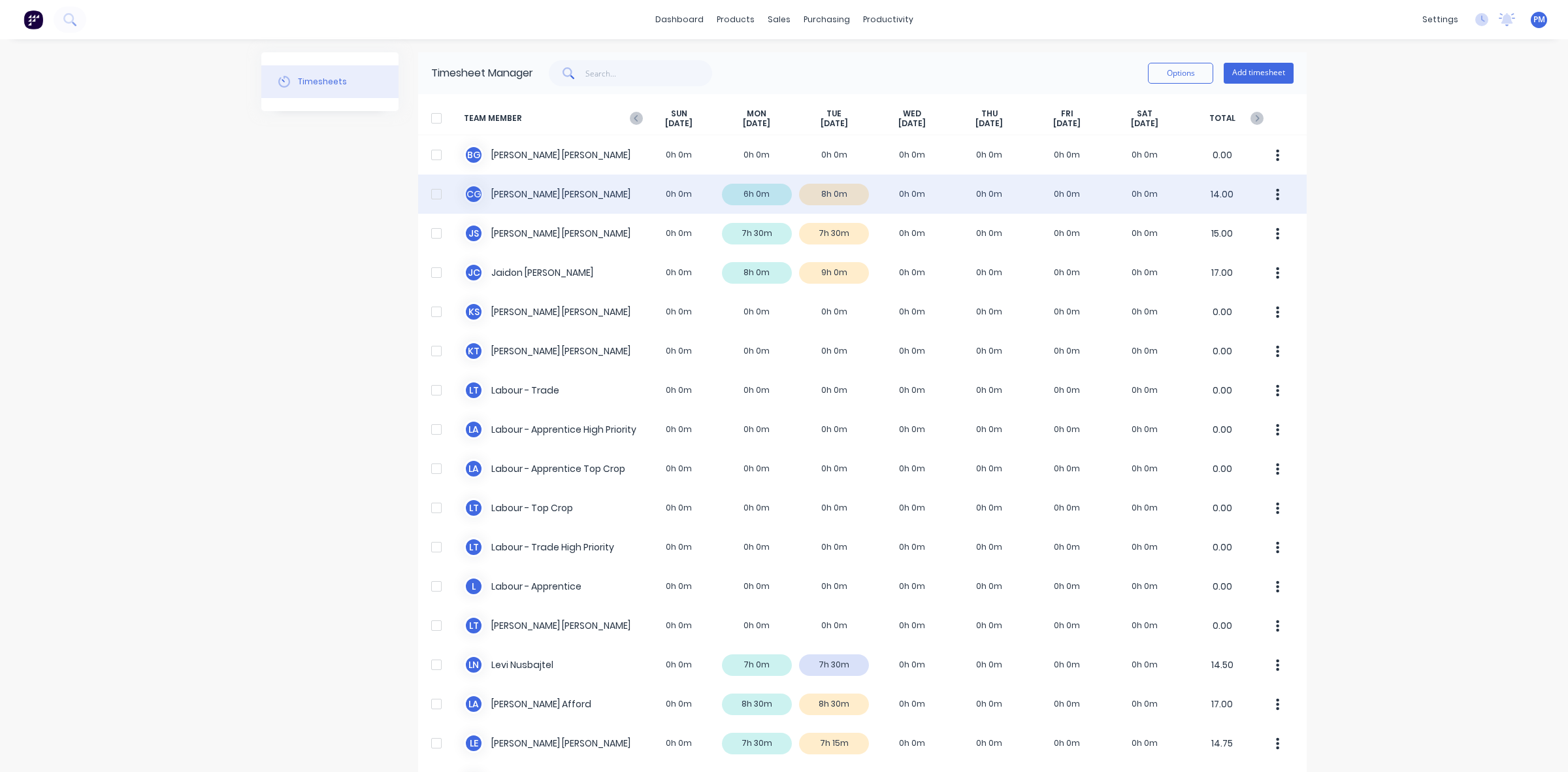
click at [851, 194] on div "C G [PERSON_NAME] 0h 0m 6h 0m 8h 0m 0h 0m 0h 0m 0h 0m 0h 0m 14.00" at bounding box center [862, 194] width 889 height 40
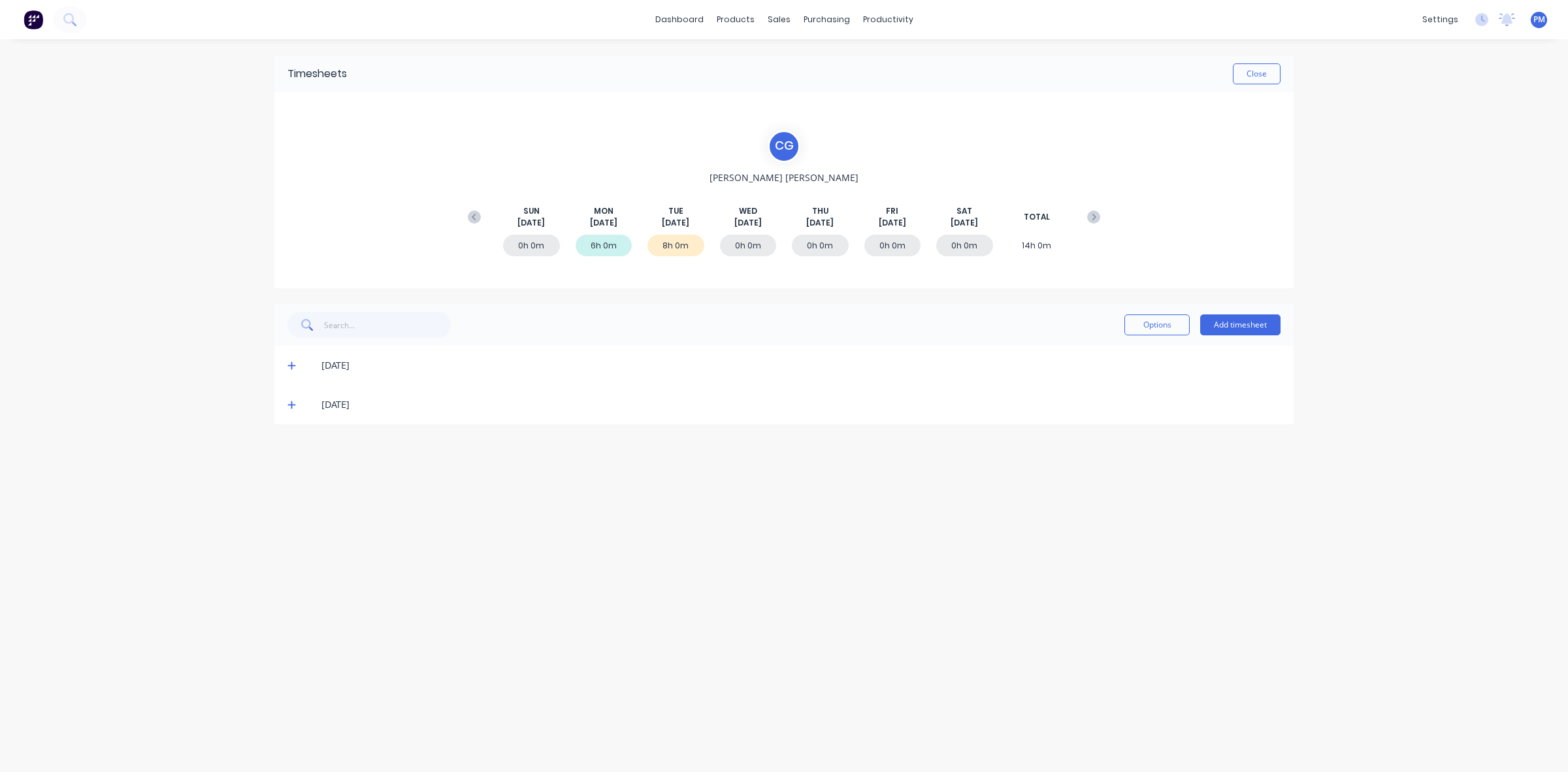
click at [293, 407] on span at bounding box center [294, 405] width 13 height 13
click at [292, 405] on icon at bounding box center [291, 404] width 9 height 9
click at [1266, 78] on button "Close" at bounding box center [1256, 74] width 48 height 21
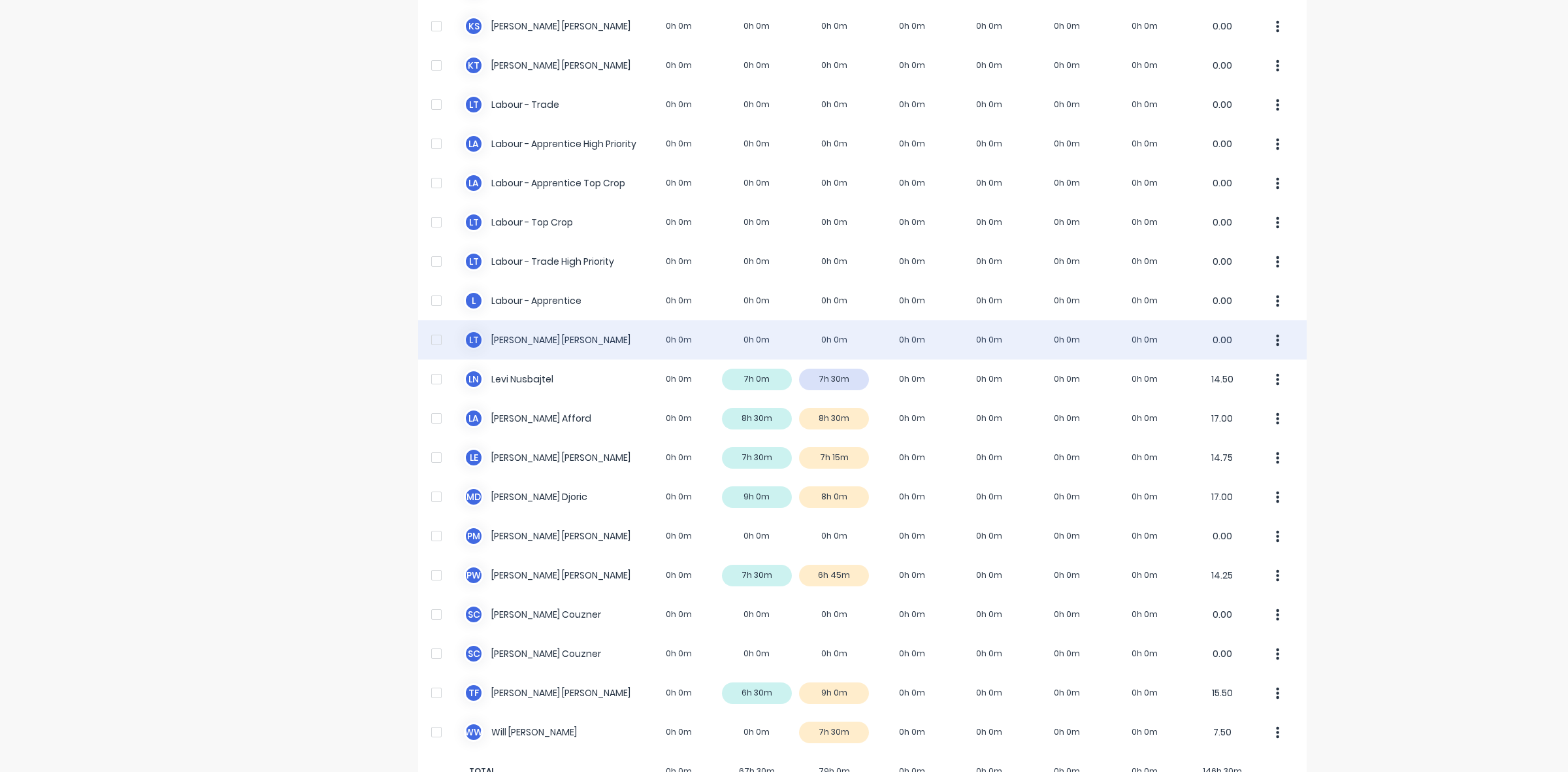
scroll to position [325, 0]
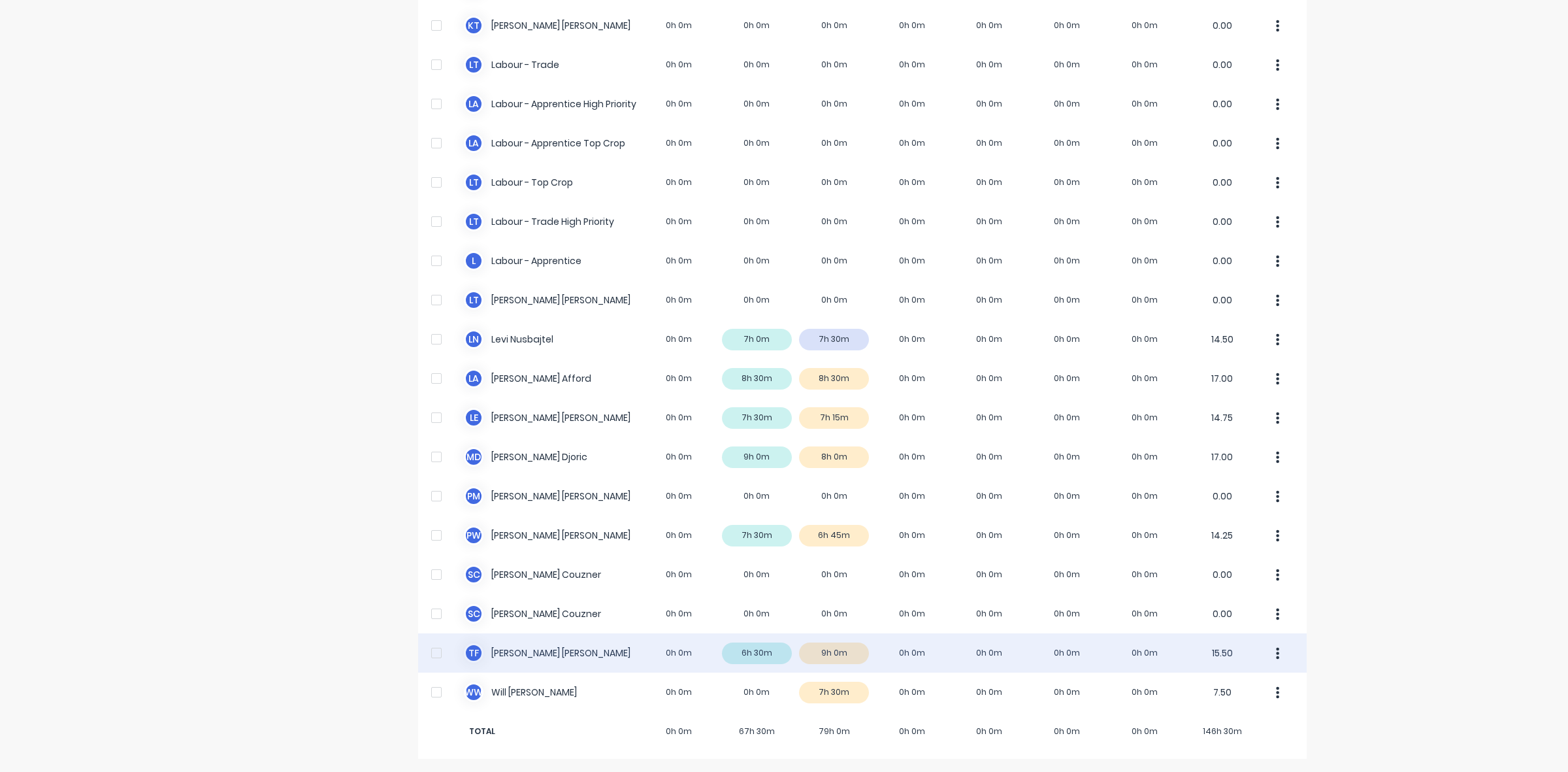
click at [856, 648] on div "T F [PERSON_NAME] 0h 0m 6h 30m 9h 0m 0h 0m 0h 0m 0h 0m 0h 0m 15.50" at bounding box center [862, 652] width 889 height 40
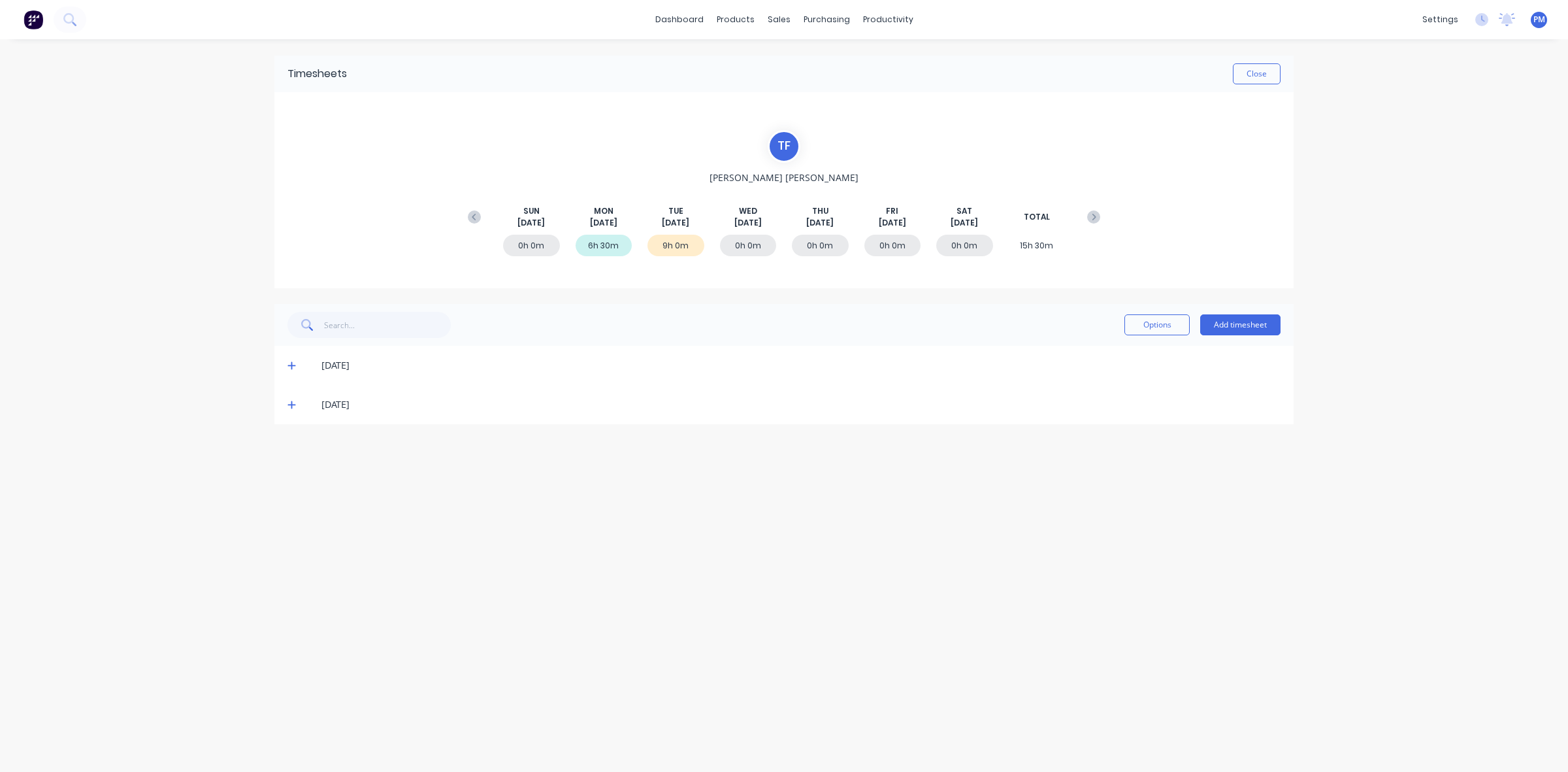
click at [291, 405] on icon at bounding box center [291, 405] width 8 height 8
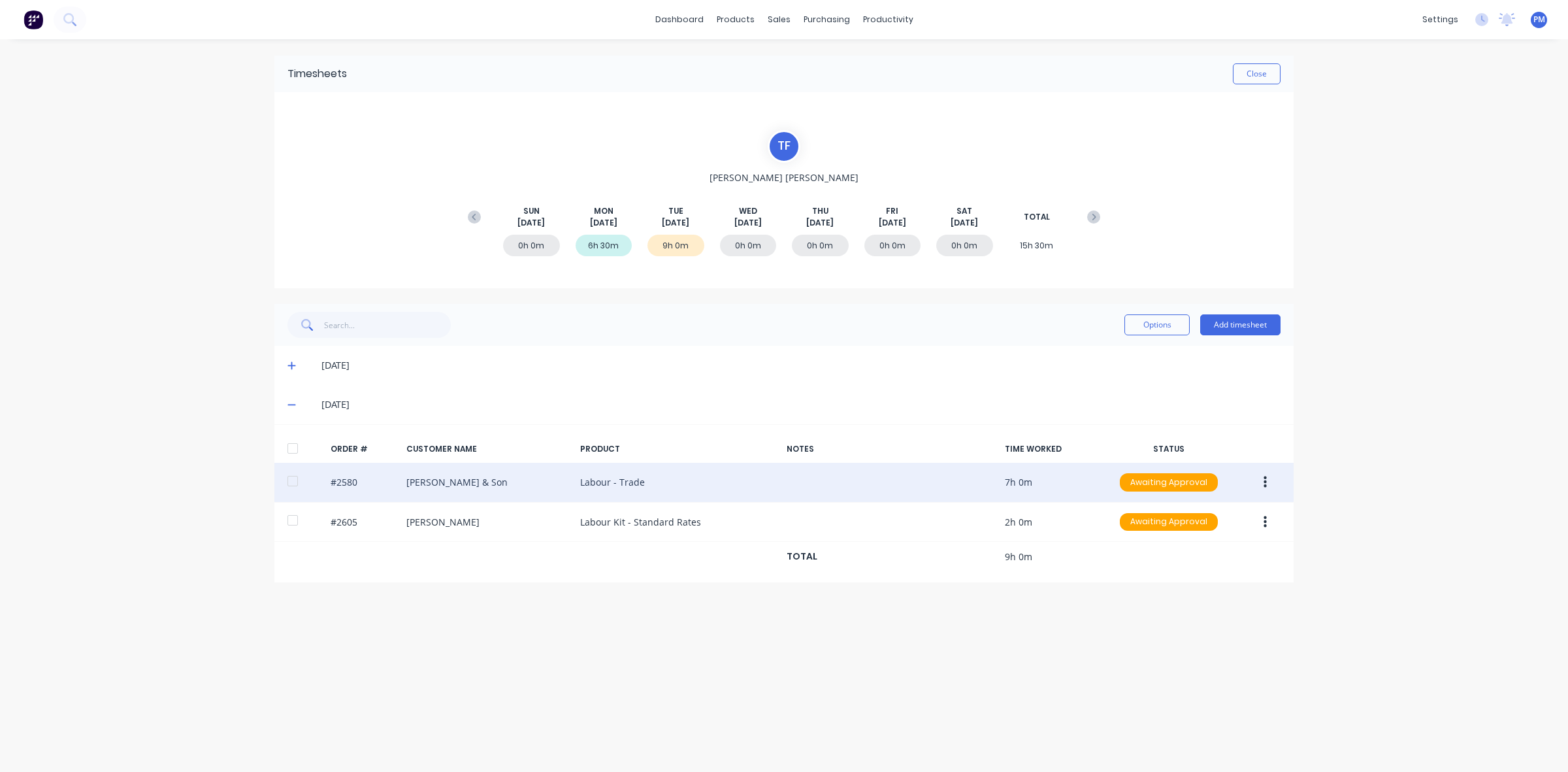
click at [1261, 481] on button "button" at bounding box center [1265, 482] width 31 height 23
click at [1202, 571] on div "Edit" at bounding box center [1218, 569] width 101 height 19
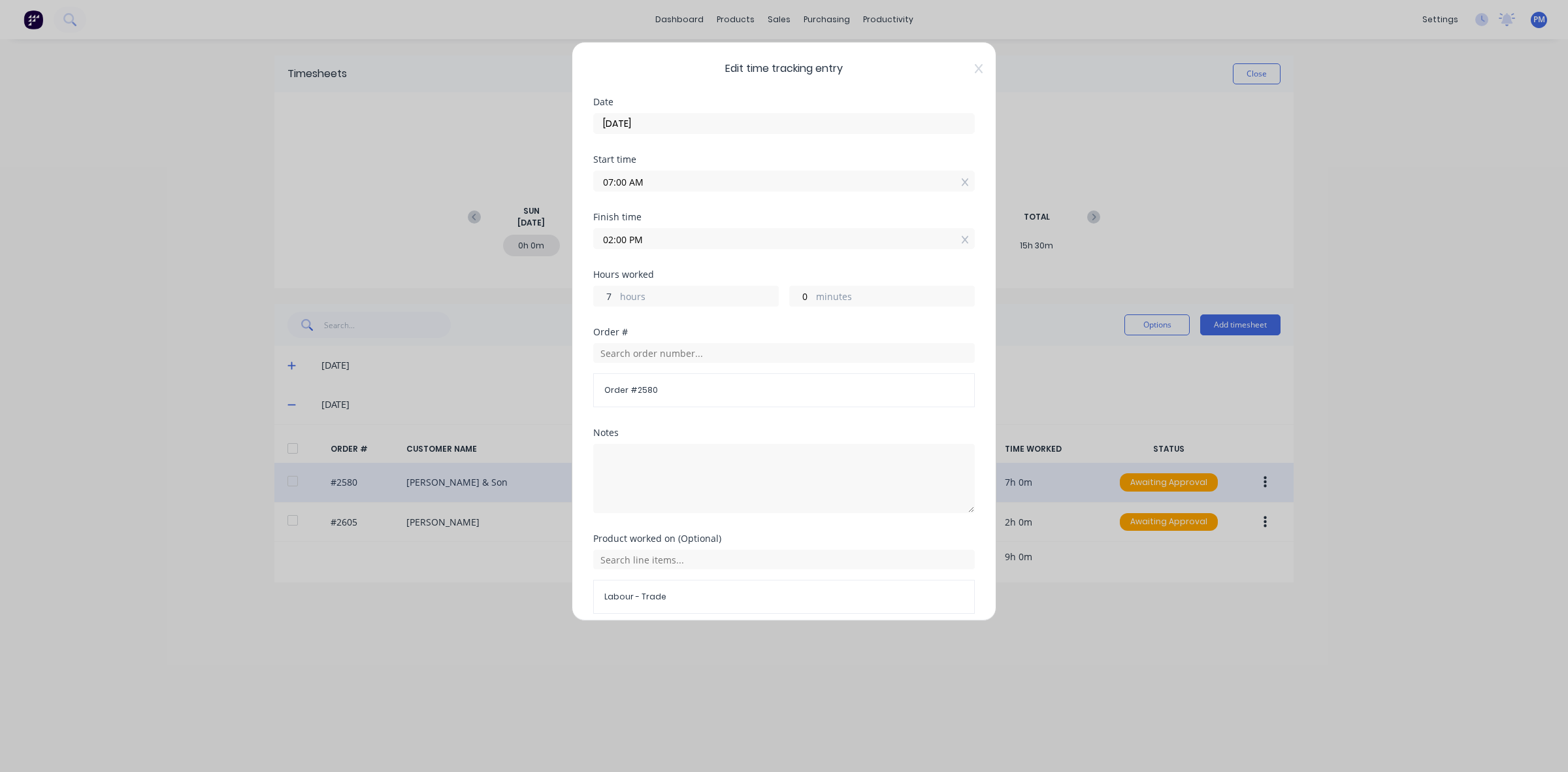
click at [606, 296] on input "7" at bounding box center [606, 296] width 23 height 19
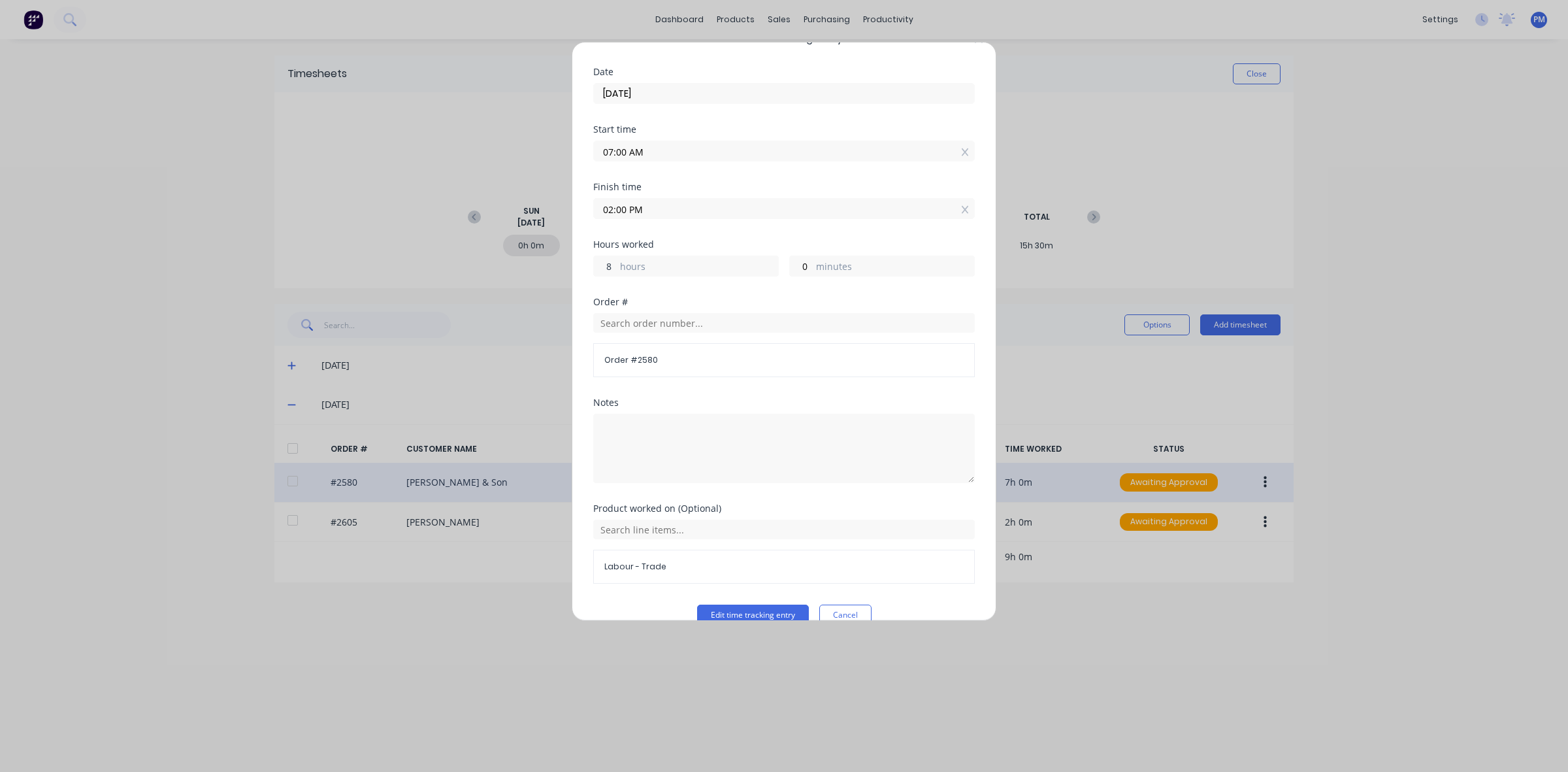
scroll to position [56, 0]
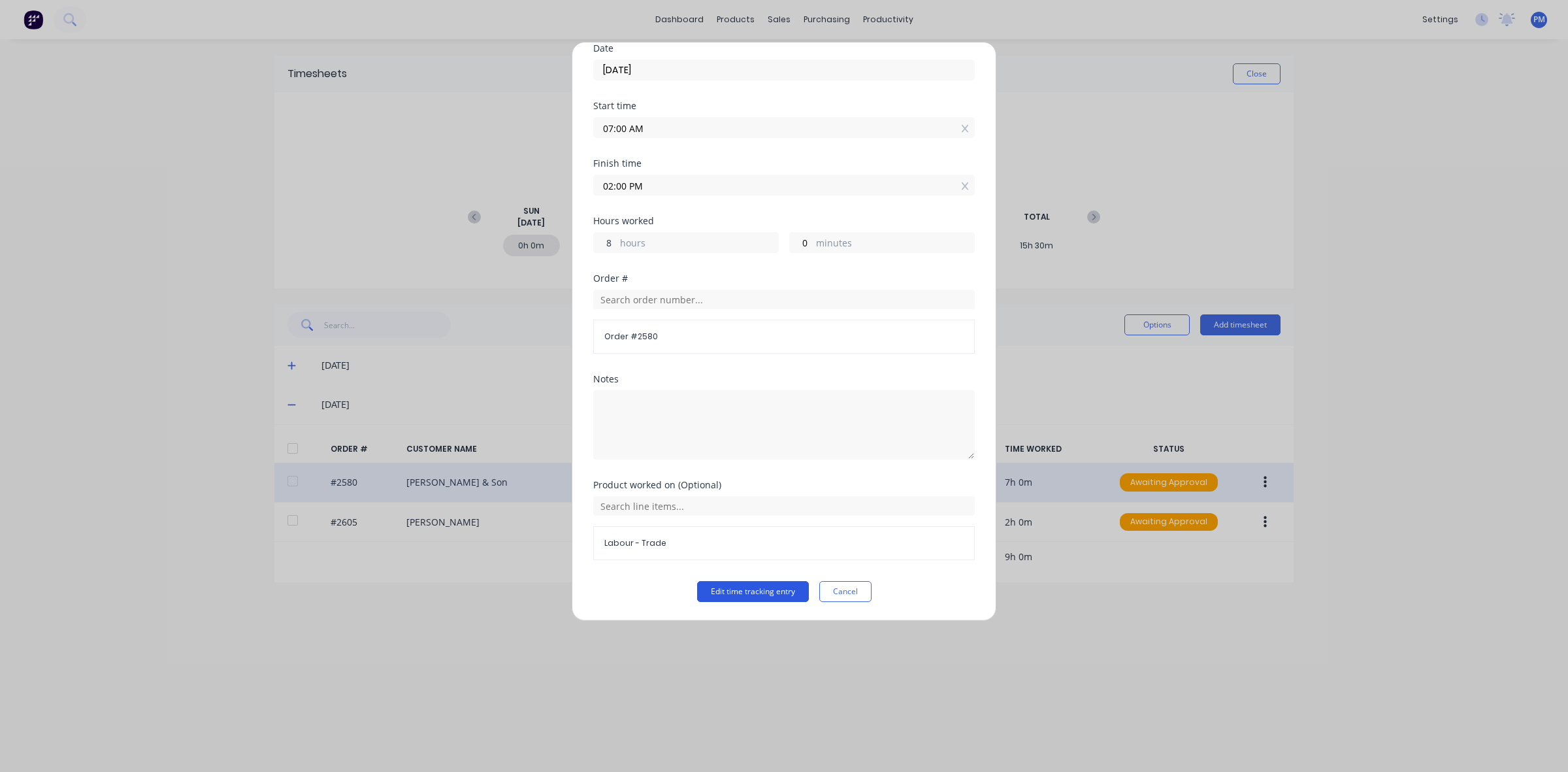
type input "8"
type input "03:00 PM"
click at [742, 587] on button "Edit time tracking entry" at bounding box center [753, 591] width 111 height 21
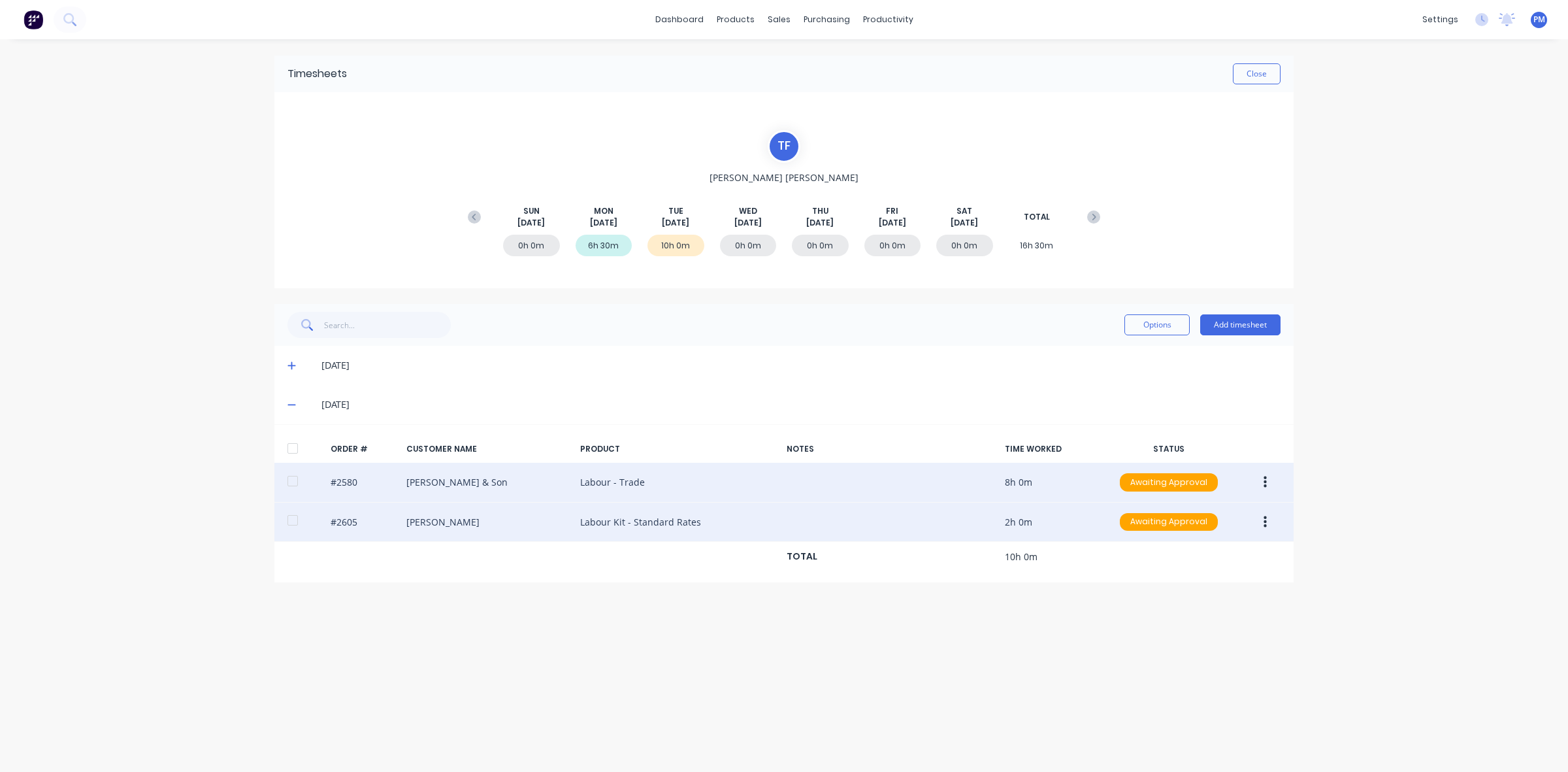
click at [1266, 527] on icon "button" at bounding box center [1265, 522] width 3 height 12
click at [1191, 606] on div "Edit" at bounding box center [1218, 608] width 101 height 19
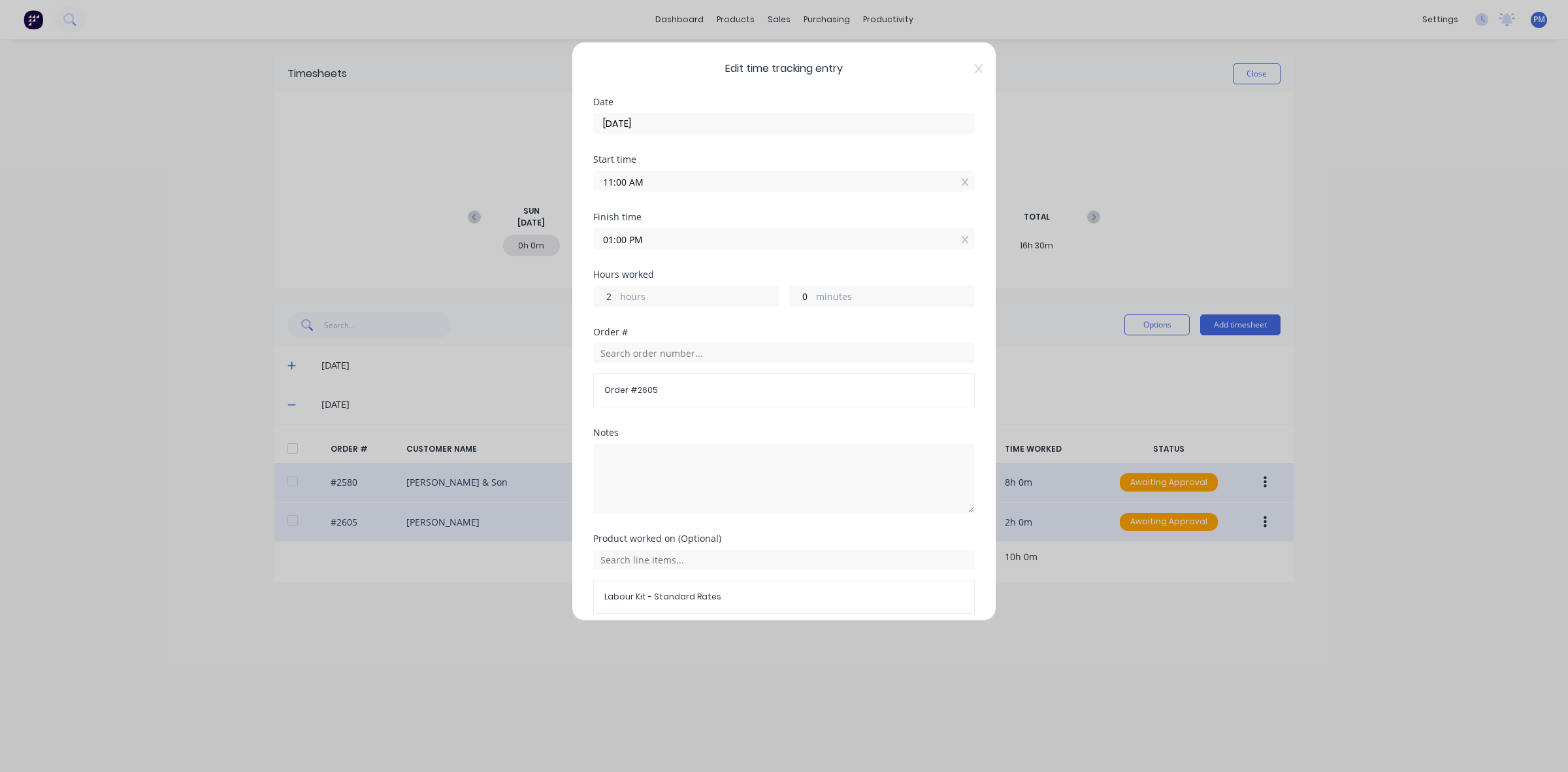
drag, startPoint x: 608, startPoint y: 296, endPoint x: 614, endPoint y: 300, distance: 7.2
click at [614, 300] on input "2" at bounding box center [606, 296] width 23 height 19
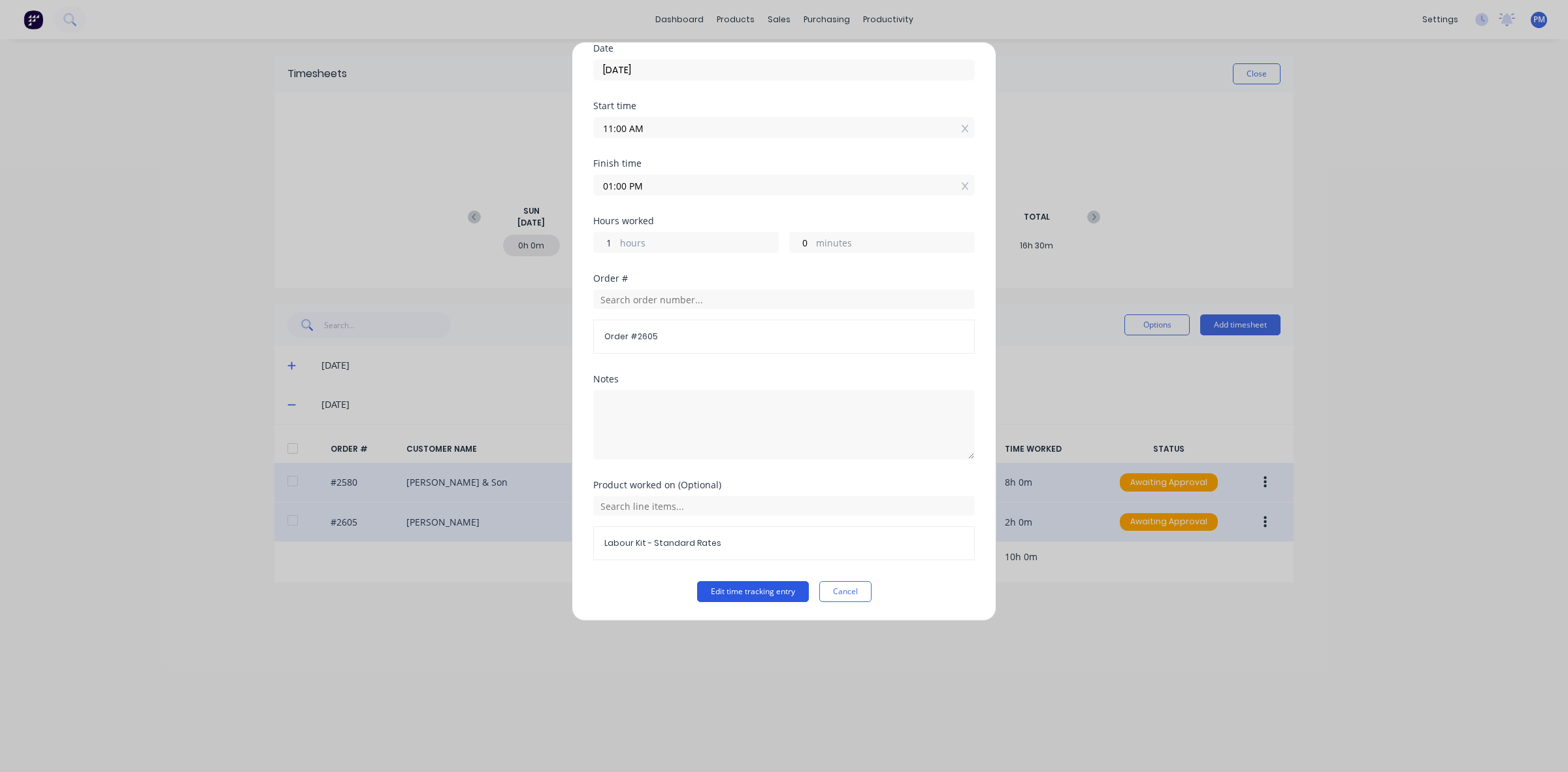
type input "1"
type input "12:00 PM"
click at [772, 589] on button "Edit time tracking entry" at bounding box center [753, 591] width 111 height 21
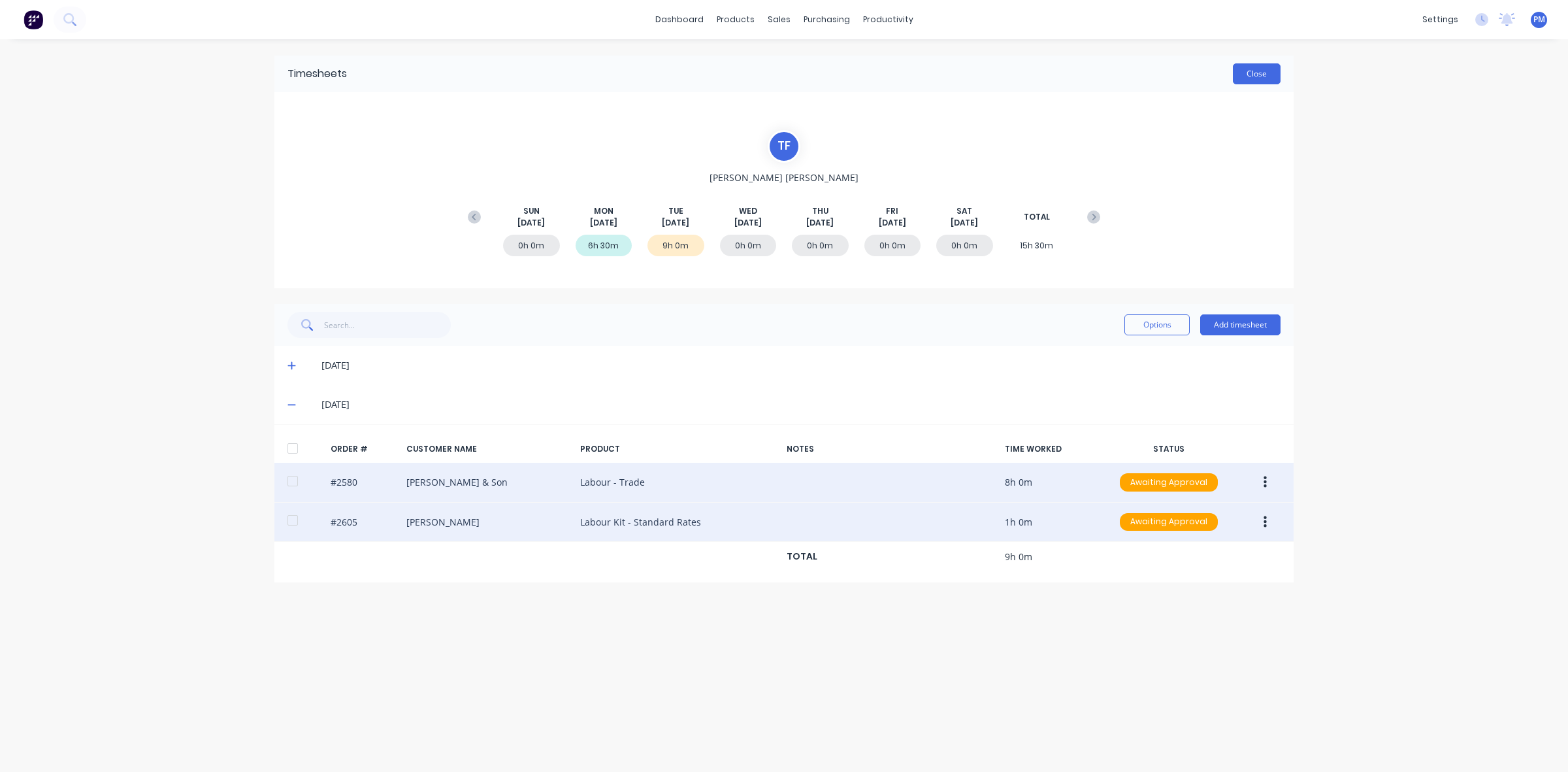
click at [1263, 76] on button "Close" at bounding box center [1256, 74] width 48 height 21
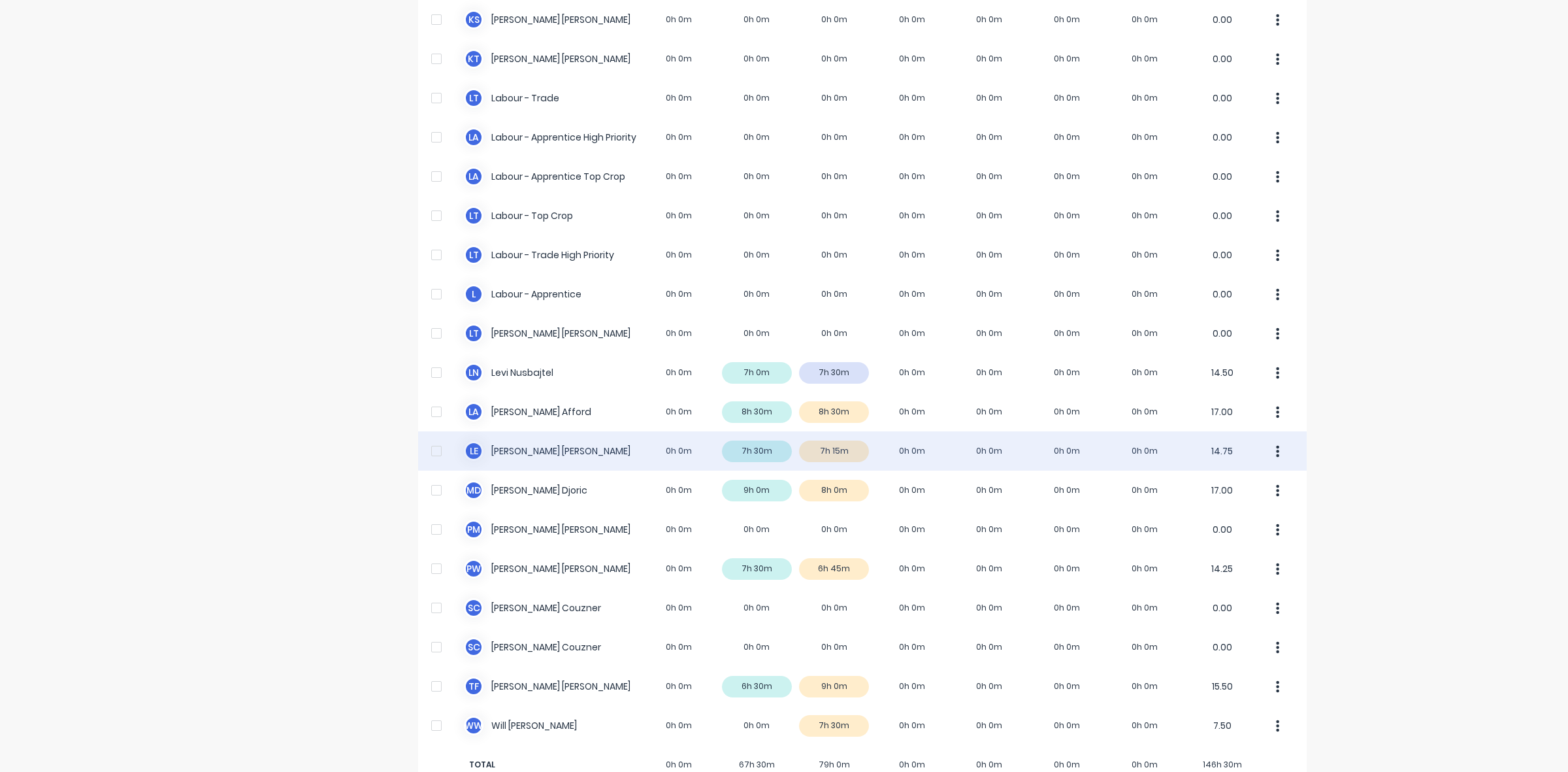
scroll to position [325, 0]
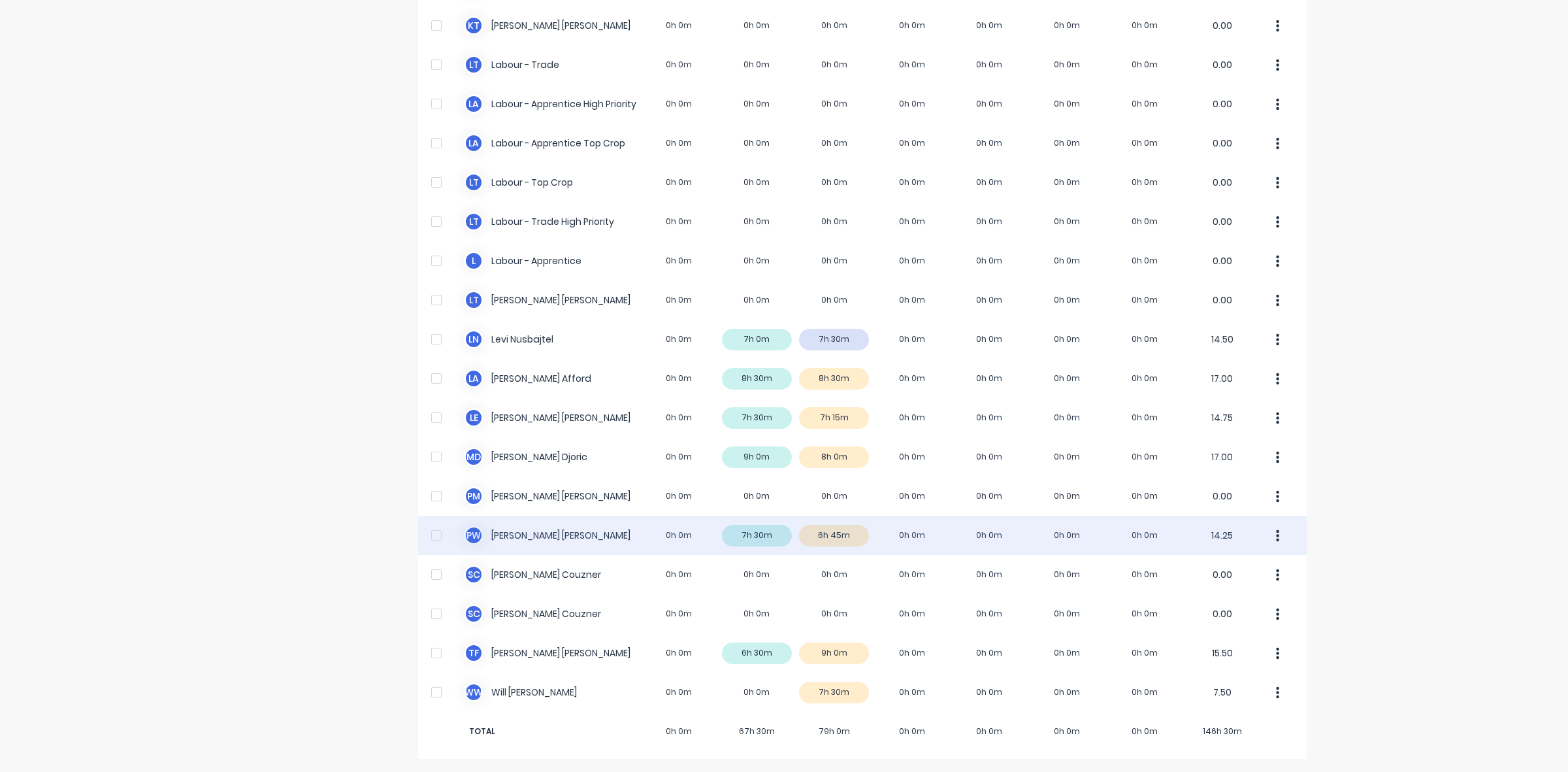
click at [853, 538] on div "P W [PERSON_NAME] 0h 0m 7h 30m 6h 45m 0h 0m 0h 0m 0h 0m 0h 0m 14.25" at bounding box center [862, 535] width 889 height 40
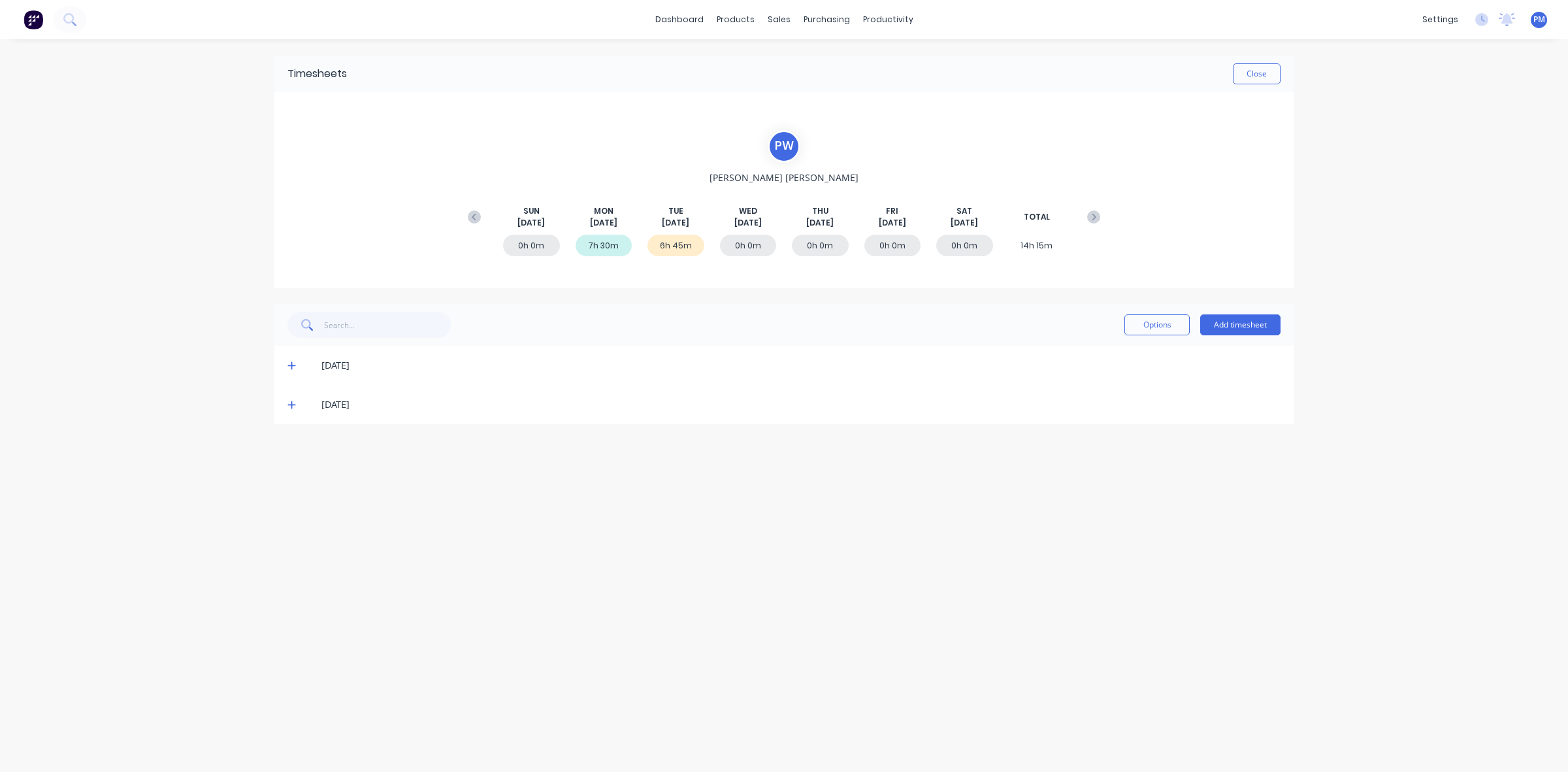
click at [293, 403] on icon at bounding box center [291, 404] width 9 height 9
click at [290, 403] on icon at bounding box center [291, 404] width 9 height 9
click at [290, 366] on icon at bounding box center [291, 365] width 9 height 9
click at [1262, 78] on button "Close" at bounding box center [1256, 74] width 48 height 21
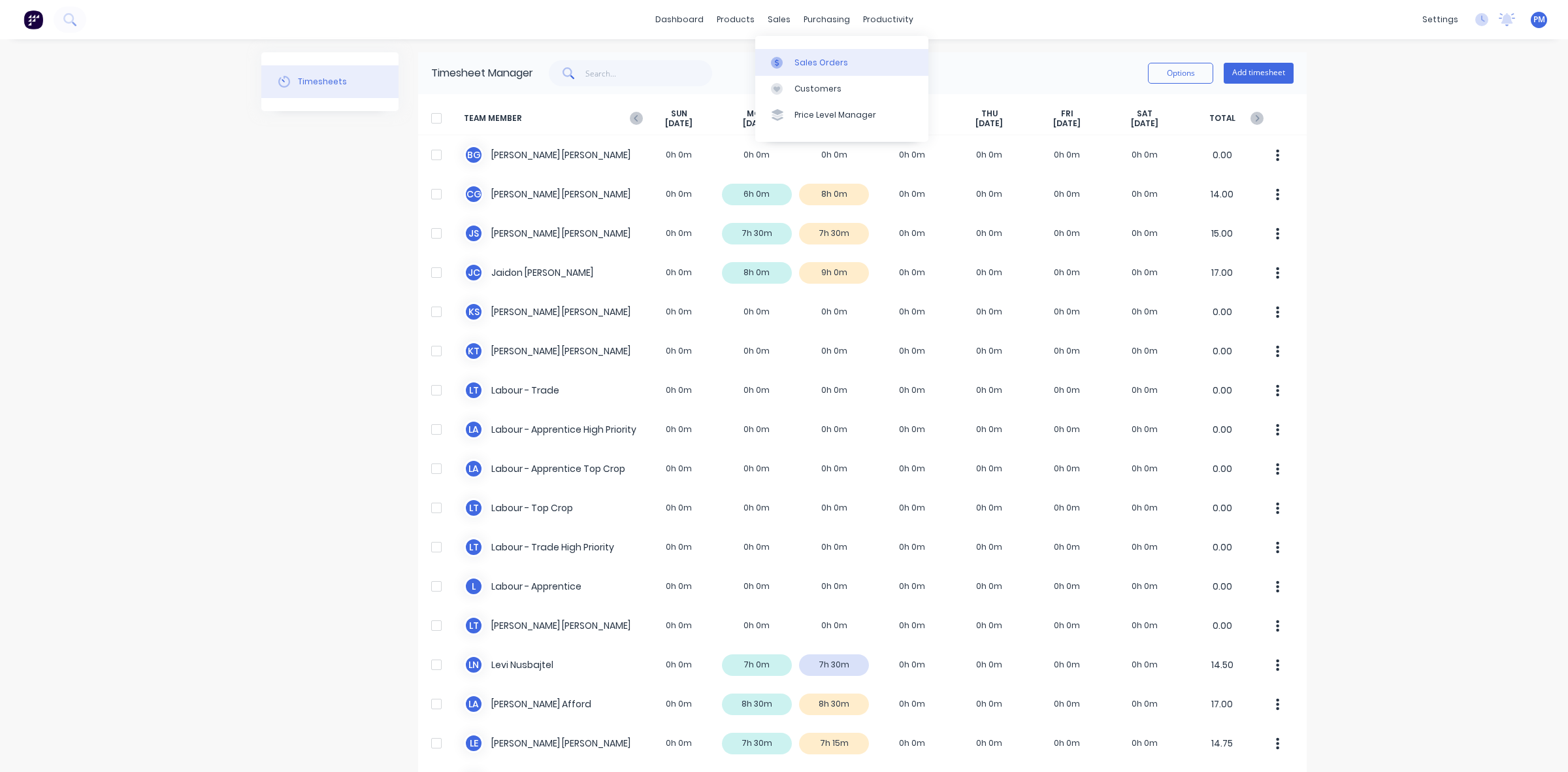
click at [793, 57] on link "Sales Orders" at bounding box center [842, 62] width 173 height 26
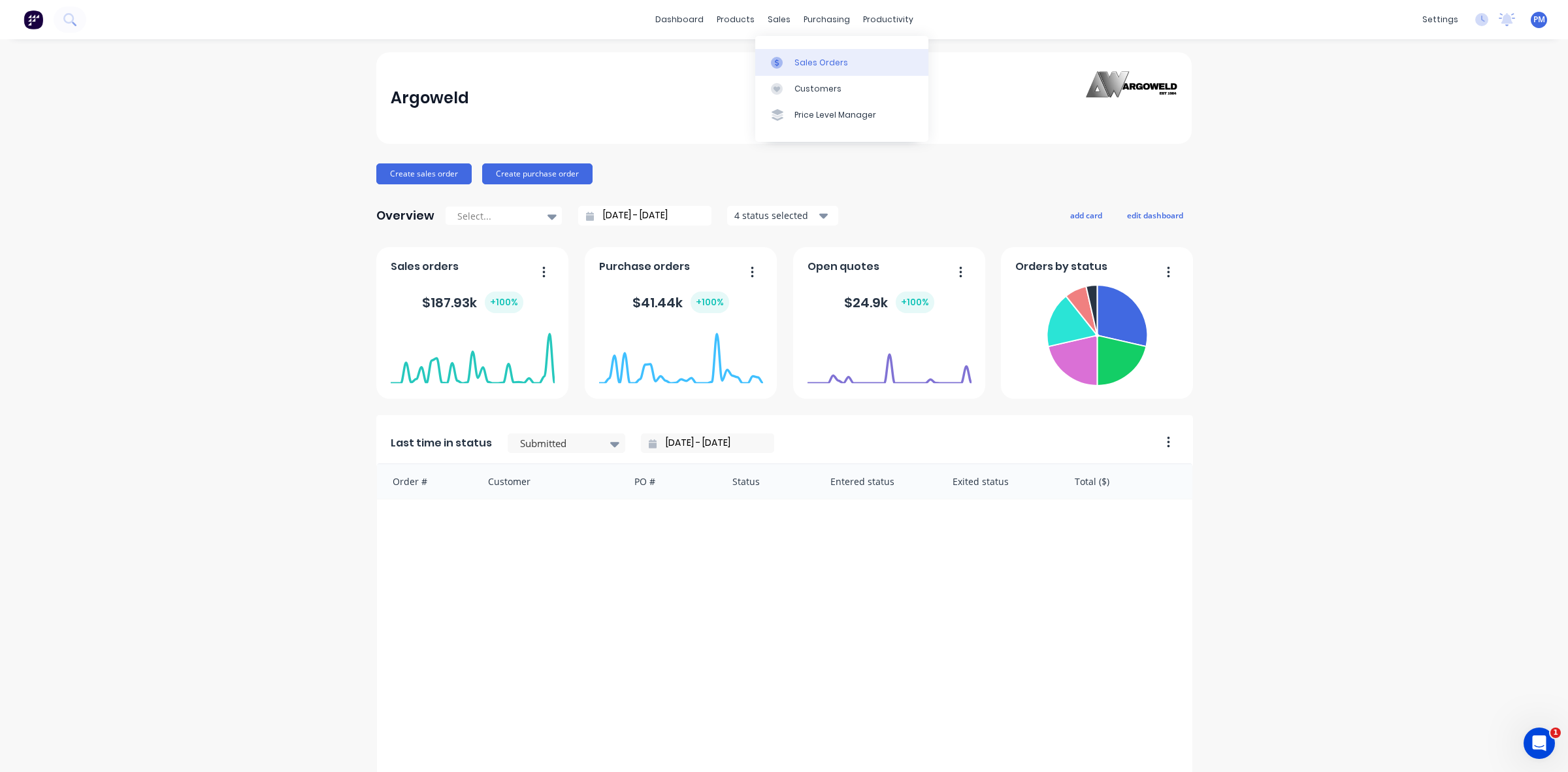
click at [811, 59] on div "Sales Orders" at bounding box center [821, 62] width 53 height 12
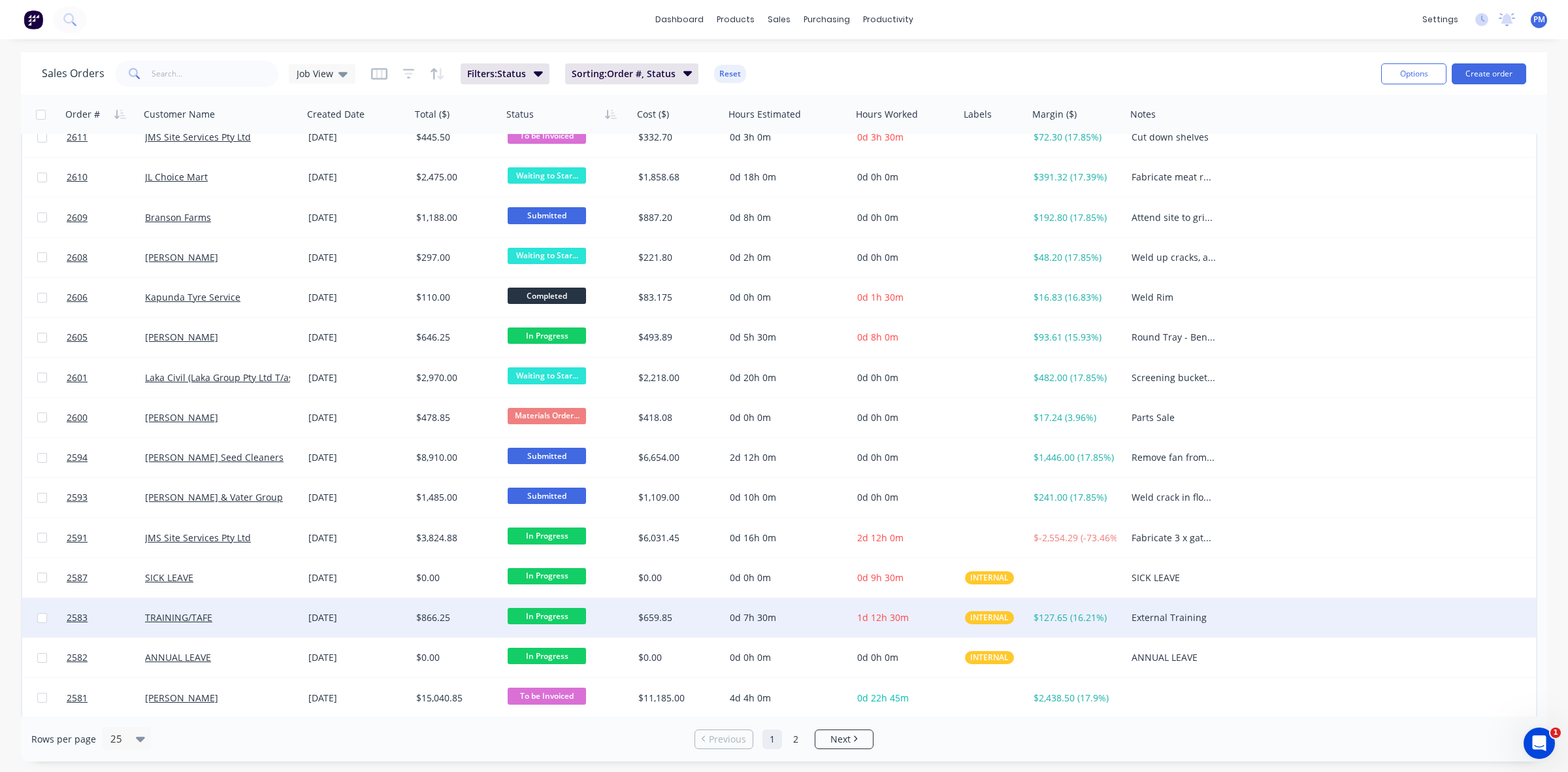
scroll to position [173, 0]
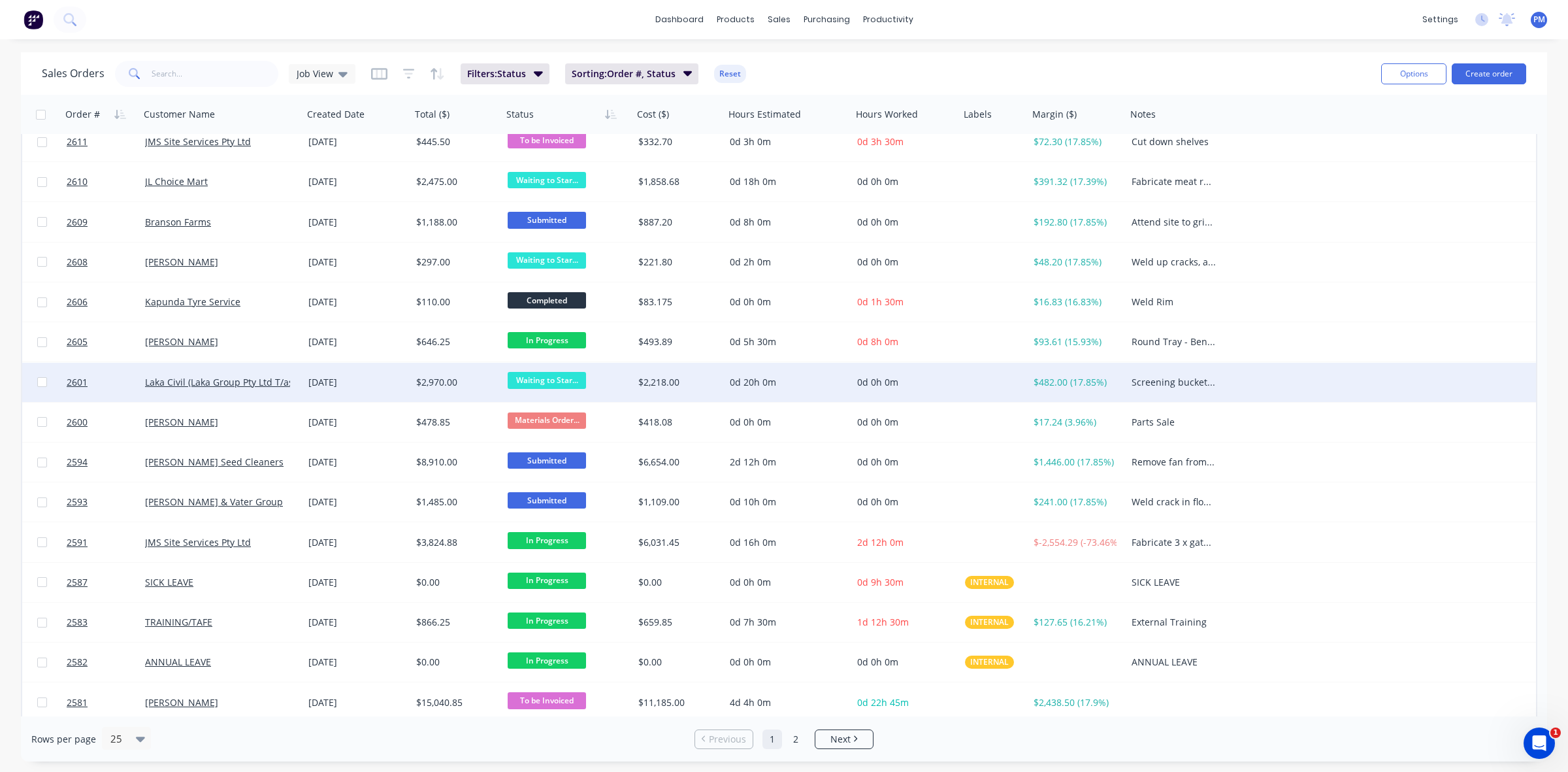
click at [387, 381] on div "18 Aug 2025" at bounding box center [357, 382] width 98 height 13
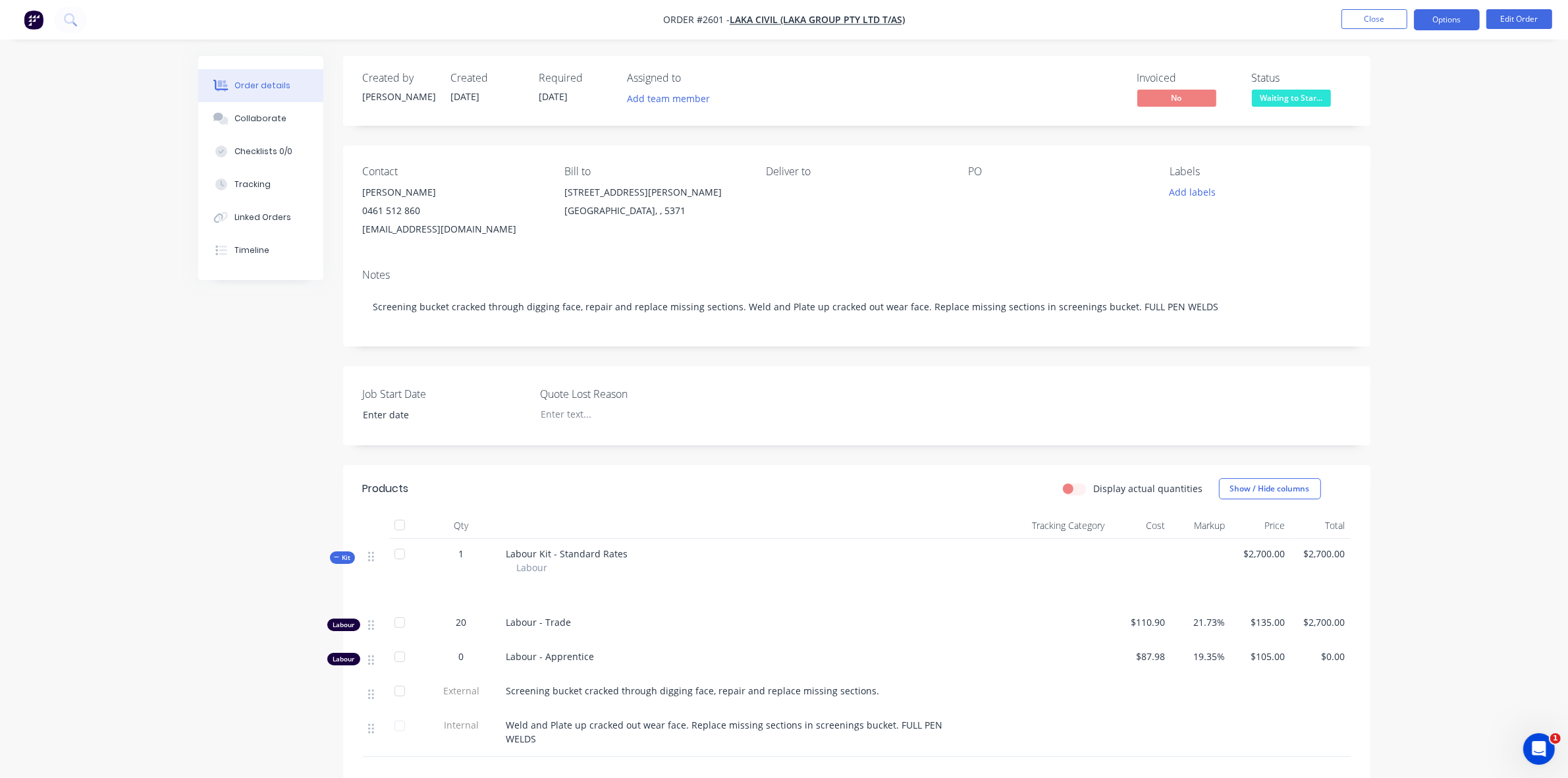
click at [1438, 24] on button "Options" at bounding box center [1447, 20] width 66 height 21
click at [1397, 57] on div "EMAIL / PRINT" at bounding box center [1407, 53] width 121 height 17
click at [1365, 164] on div "Work Order" at bounding box center [1407, 159] width 121 height 19
click at [1393, 132] on div "Without pricing" at bounding box center [1407, 132] width 121 height 19
click at [1508, 116] on div "Order details Collaborate Checklists 0/0 Tracking Linked Orders Timeline Order …" at bounding box center [784, 496] width 1568 height 991
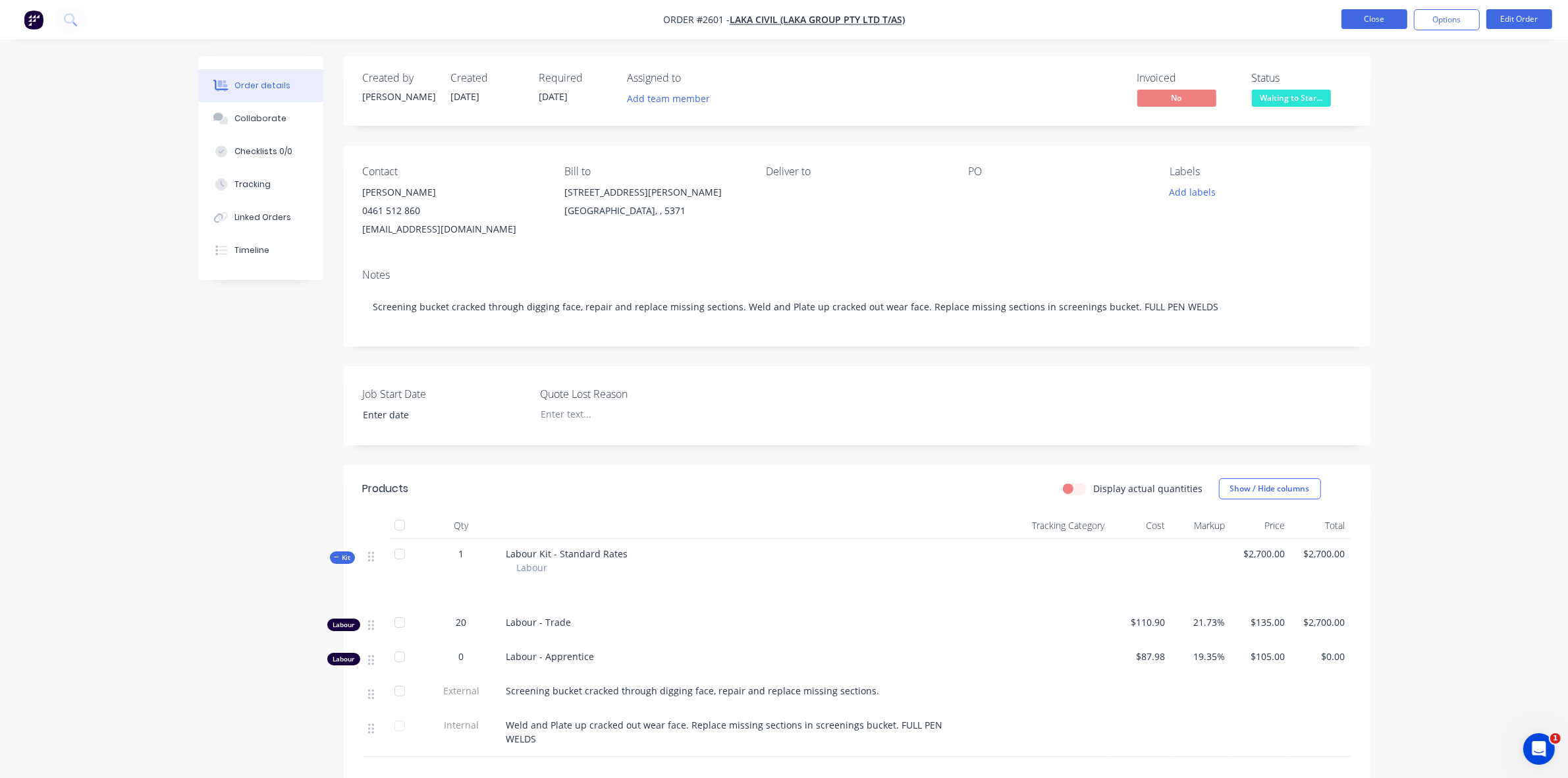
click at [1387, 20] on button "Close" at bounding box center [1374, 19] width 66 height 20
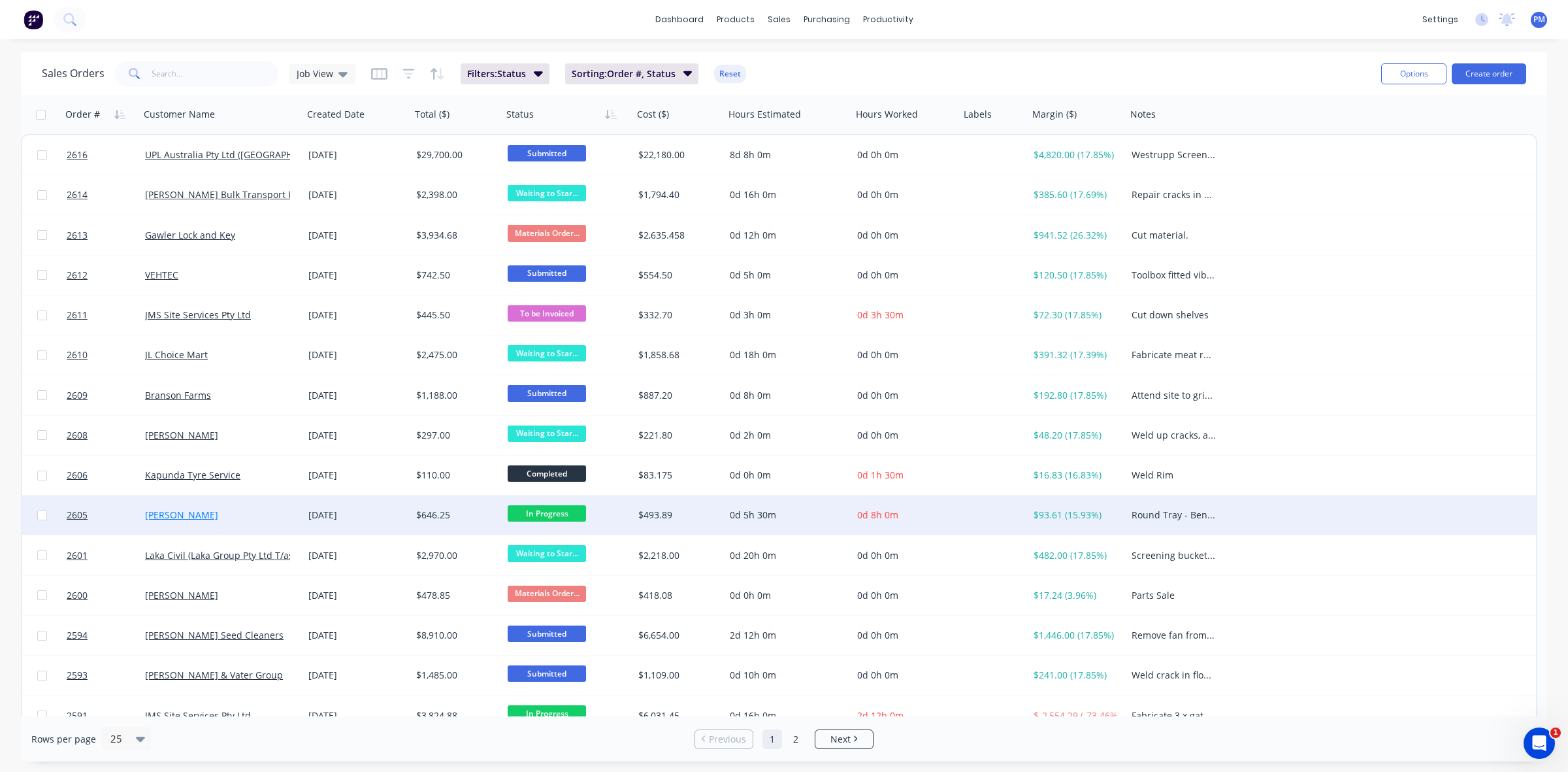
click at [191, 514] on link "[PERSON_NAME]" at bounding box center [182, 514] width 73 height 12
click at [293, 517] on div "[PERSON_NAME]" at bounding box center [221, 515] width 153 height 13
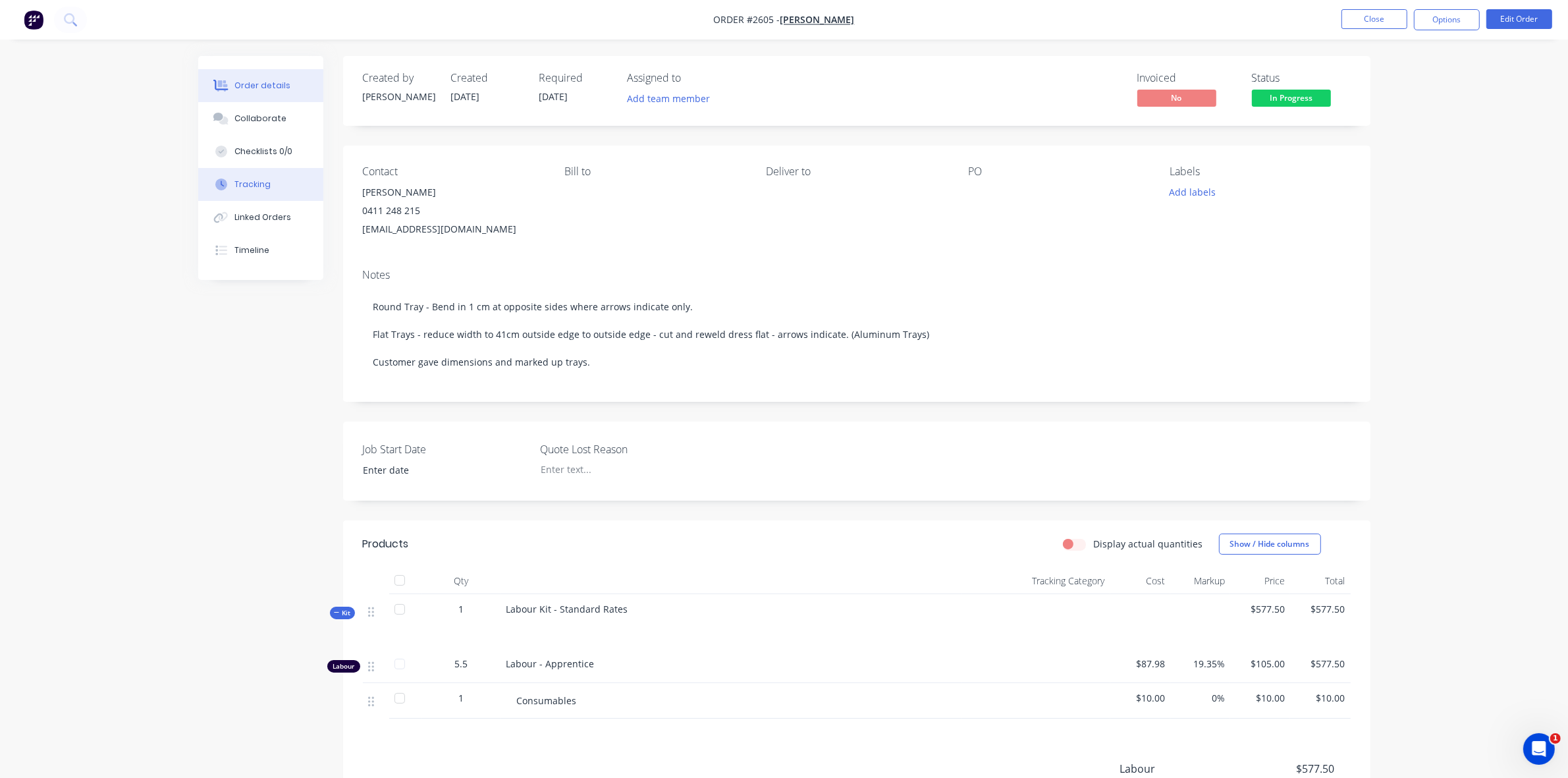
click at [249, 182] on div "Tracking" at bounding box center [252, 184] width 37 height 12
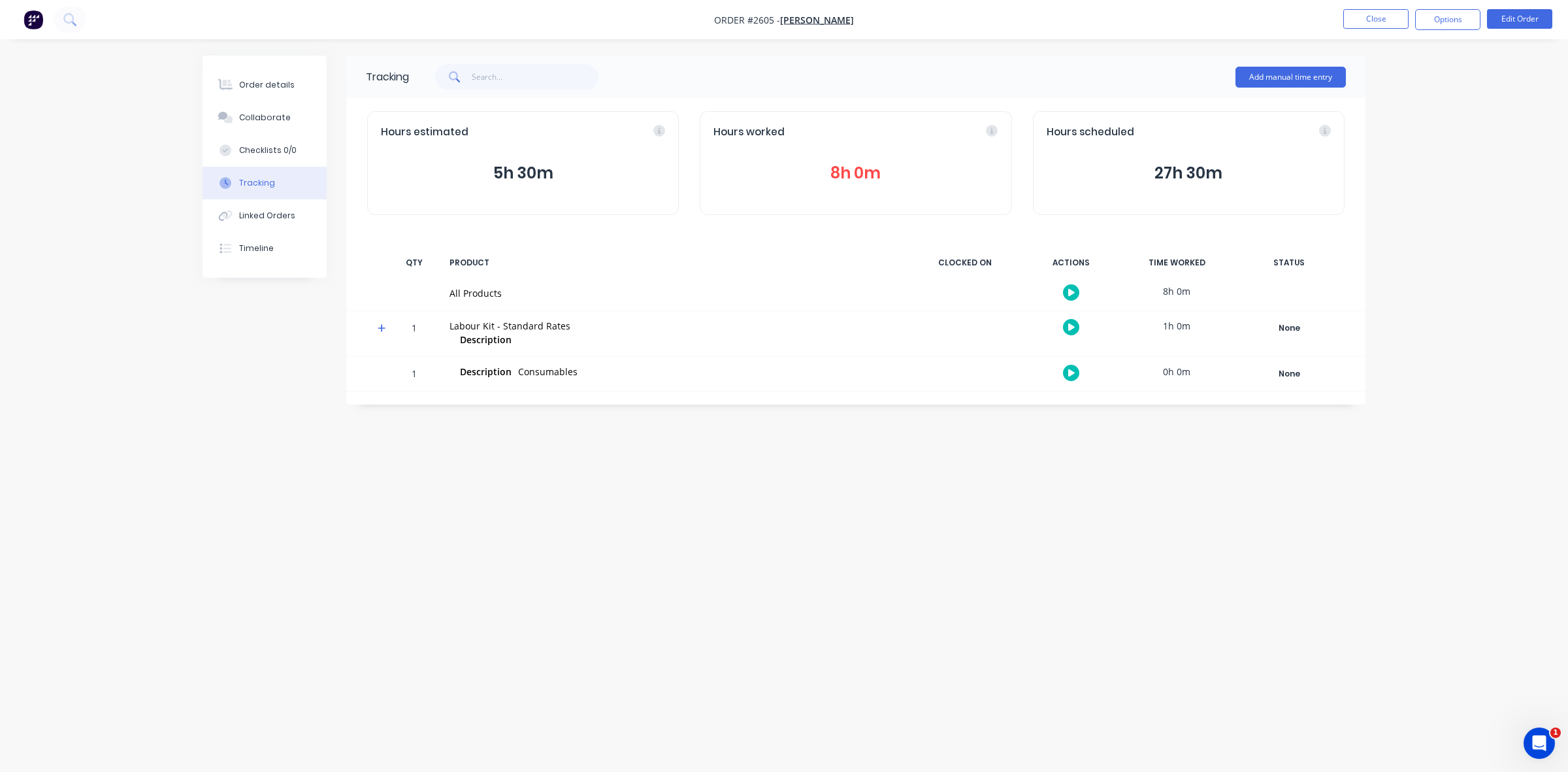
click at [866, 174] on button "8h 0m" at bounding box center [856, 173] width 284 height 25
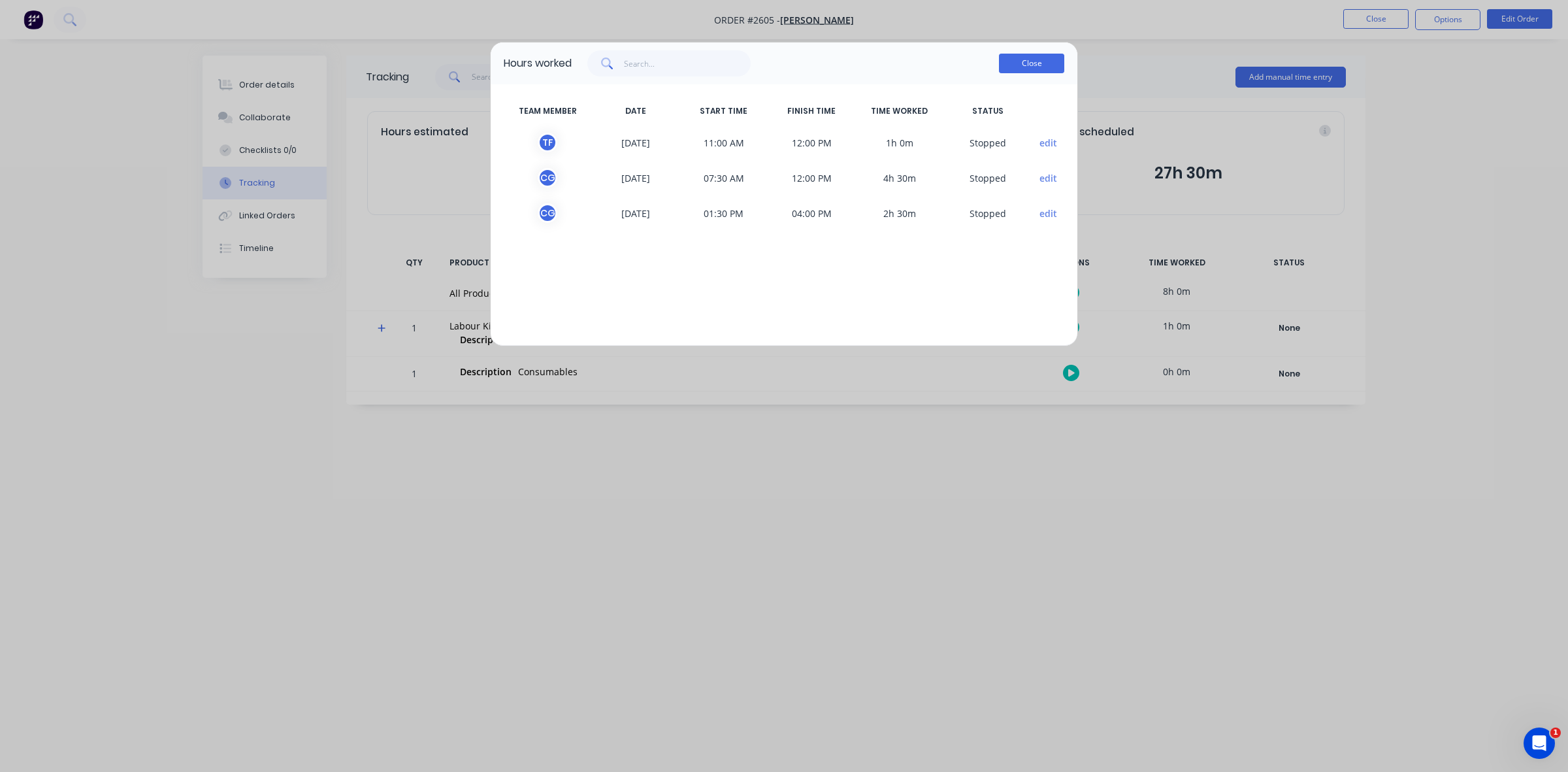
click at [1028, 69] on button "Close" at bounding box center [1031, 63] width 65 height 19
